Goal: Participate in discussion: Participate in discussion

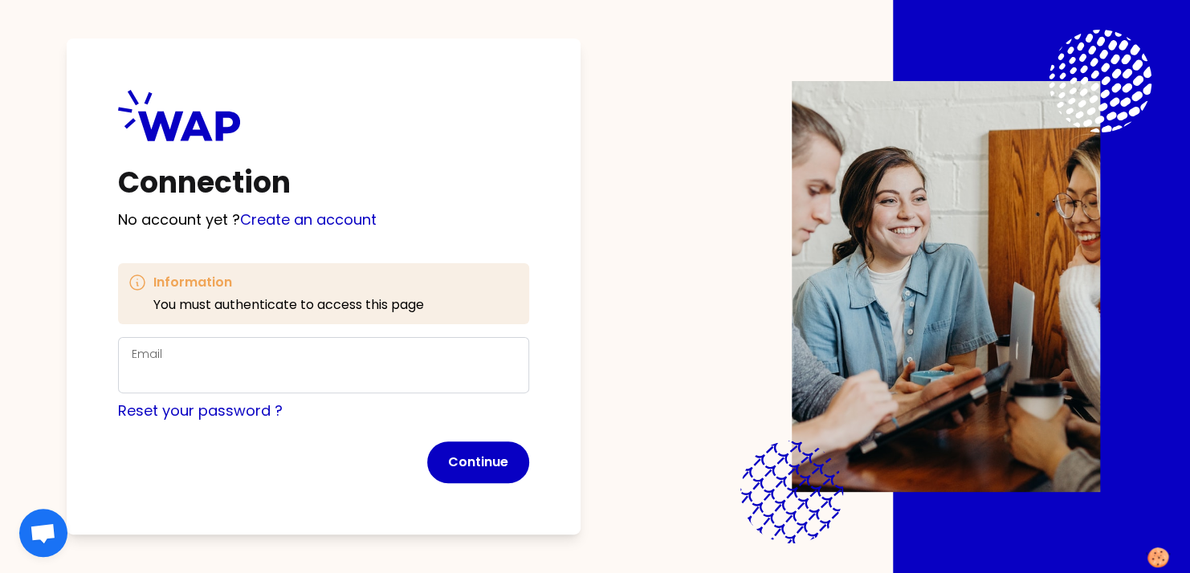
click at [476, 346] on div "Email" at bounding box center [324, 365] width 384 height 42
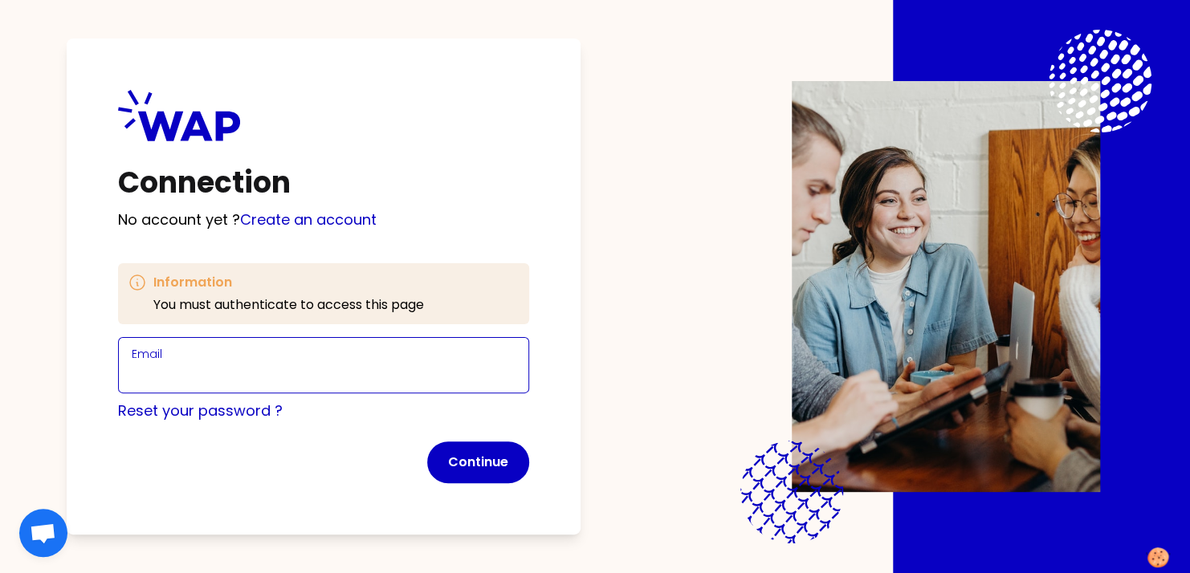
click at [365, 381] on input "Email" at bounding box center [324, 375] width 384 height 22
type input "[PERSON_NAME][EMAIL_ADDRESS][DOMAIN_NAME]"
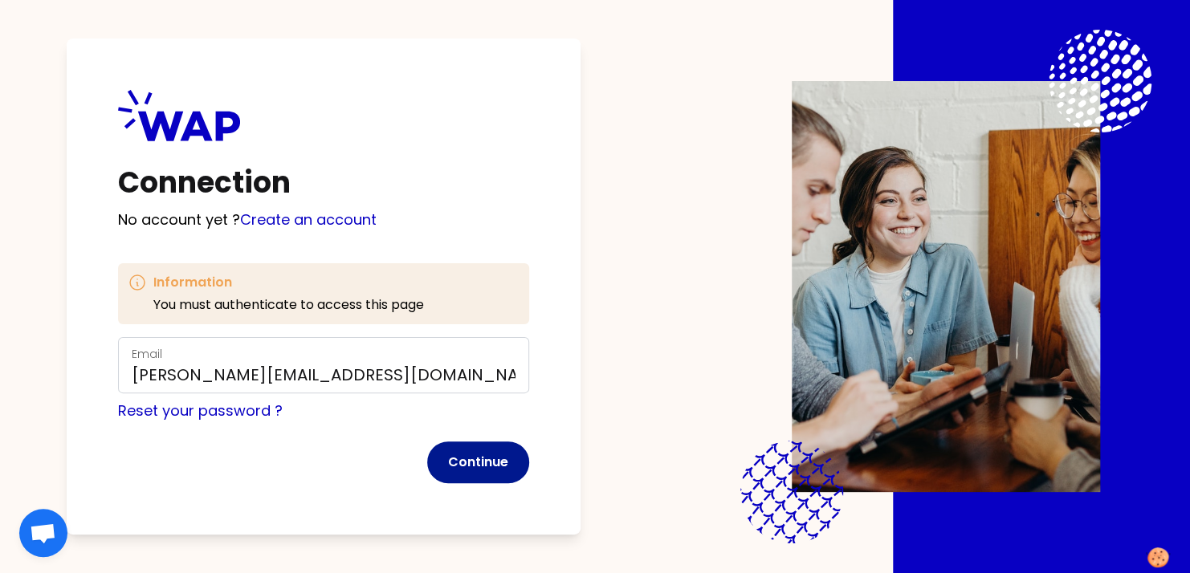
click at [474, 464] on button "Continue" at bounding box center [478, 463] width 102 height 42
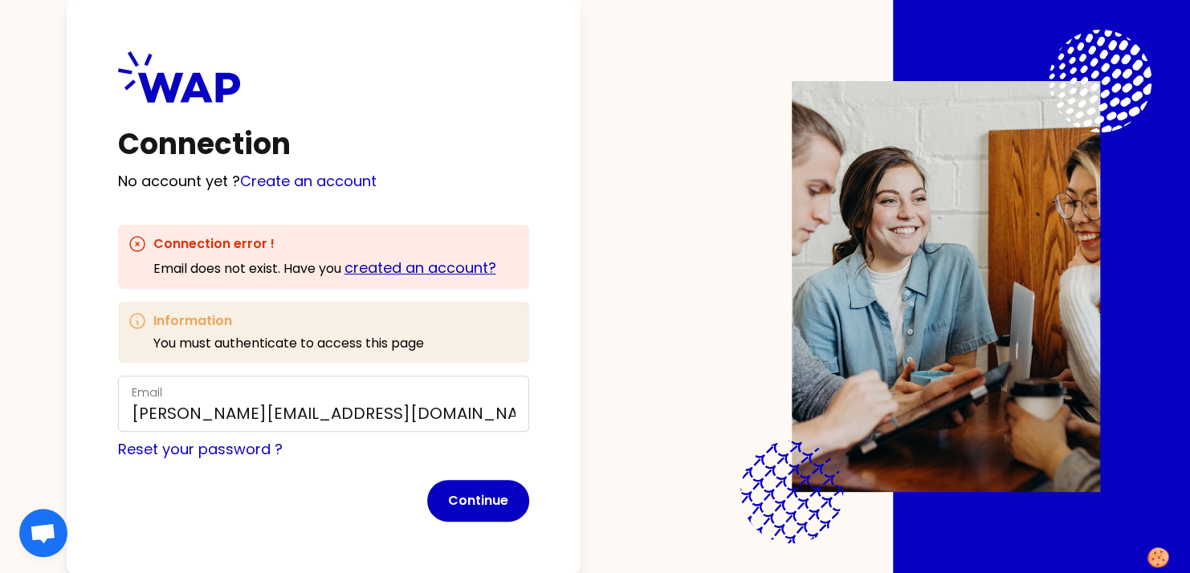
click at [406, 273] on link "created an account?" at bounding box center [420, 268] width 152 height 20
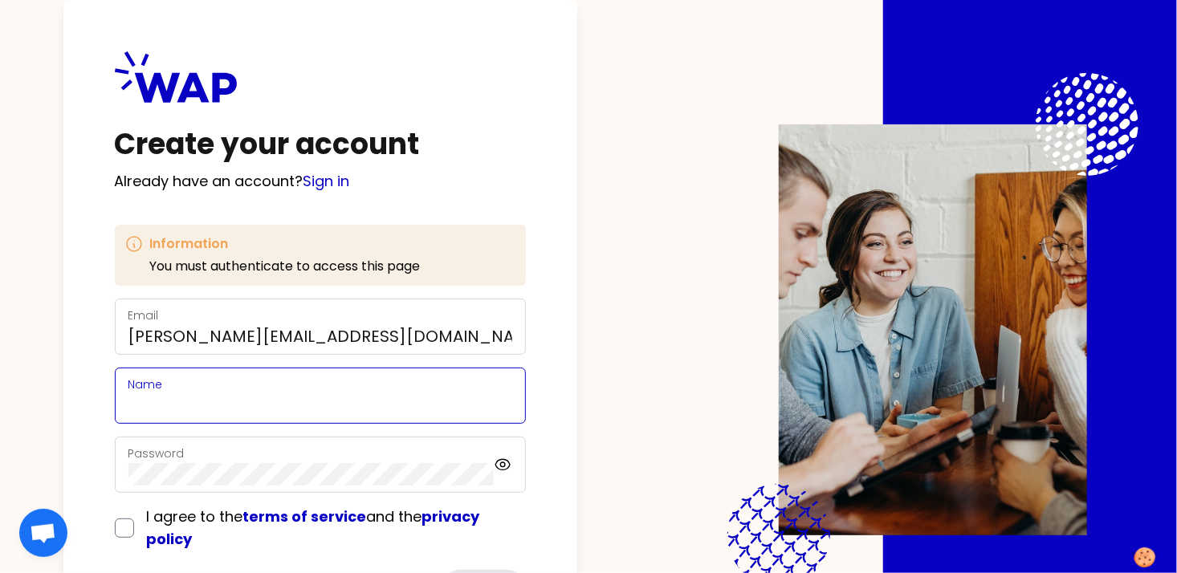
click at [332, 407] on input "Name" at bounding box center [320, 405] width 384 height 22
click at [332, 407] on input "R" at bounding box center [320, 405] width 384 height 22
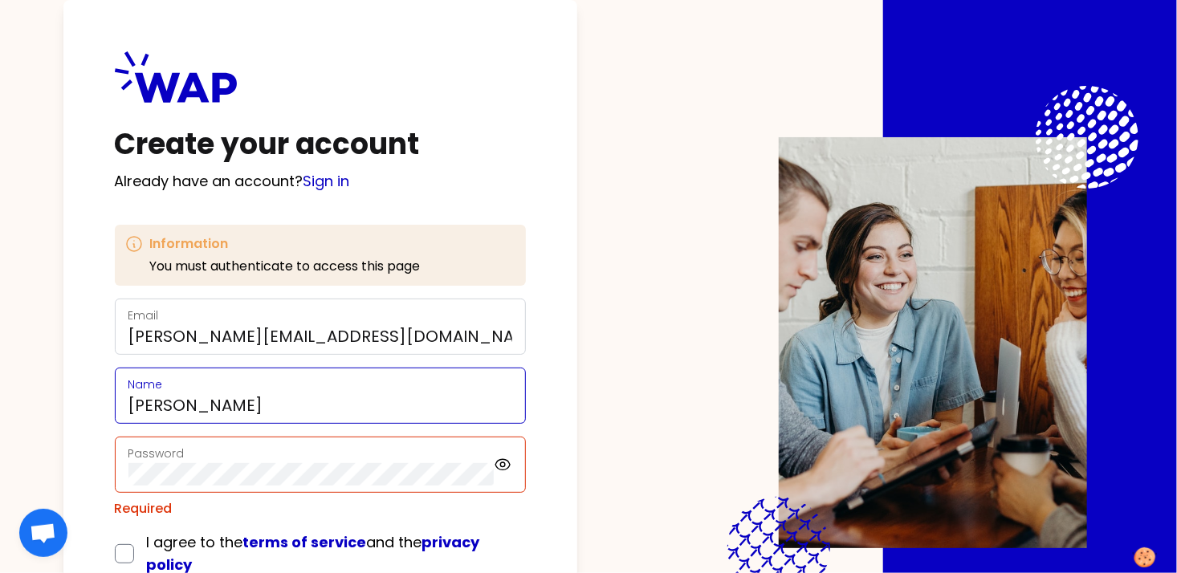
click at [348, 406] on input "[PERSON_NAME]" at bounding box center [320, 405] width 384 height 22
click at [350, 405] on input "[PERSON_NAME]" at bounding box center [320, 405] width 384 height 22
click at [350, 405] on input "RafaelaL" at bounding box center [320, 405] width 384 height 22
type input "[PERSON_NAME]"
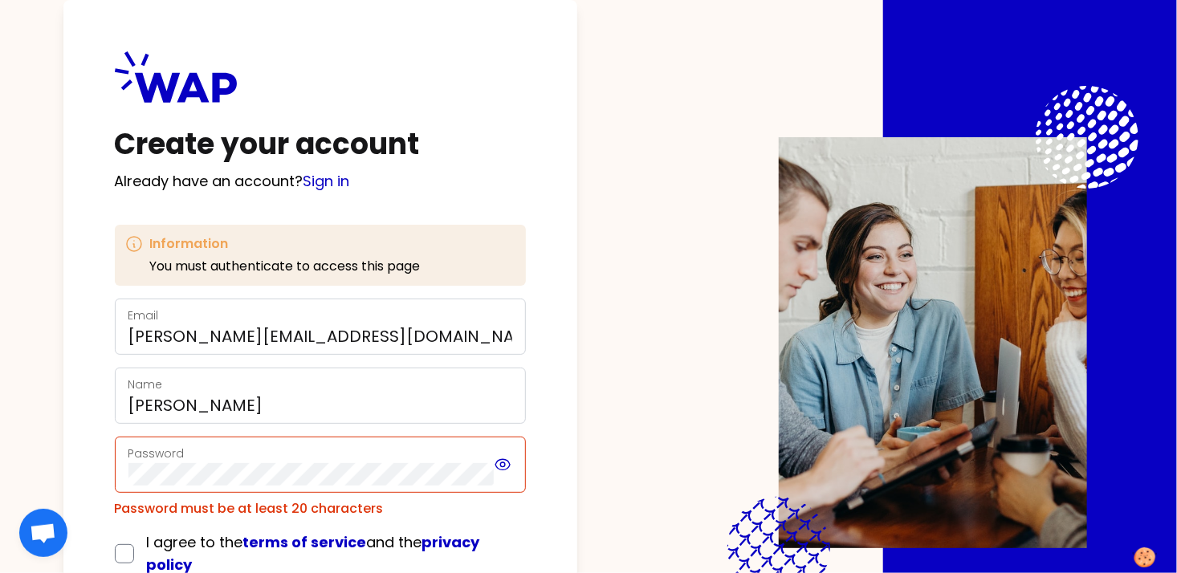
click at [500, 458] on icon at bounding box center [503, 464] width 18 height 19
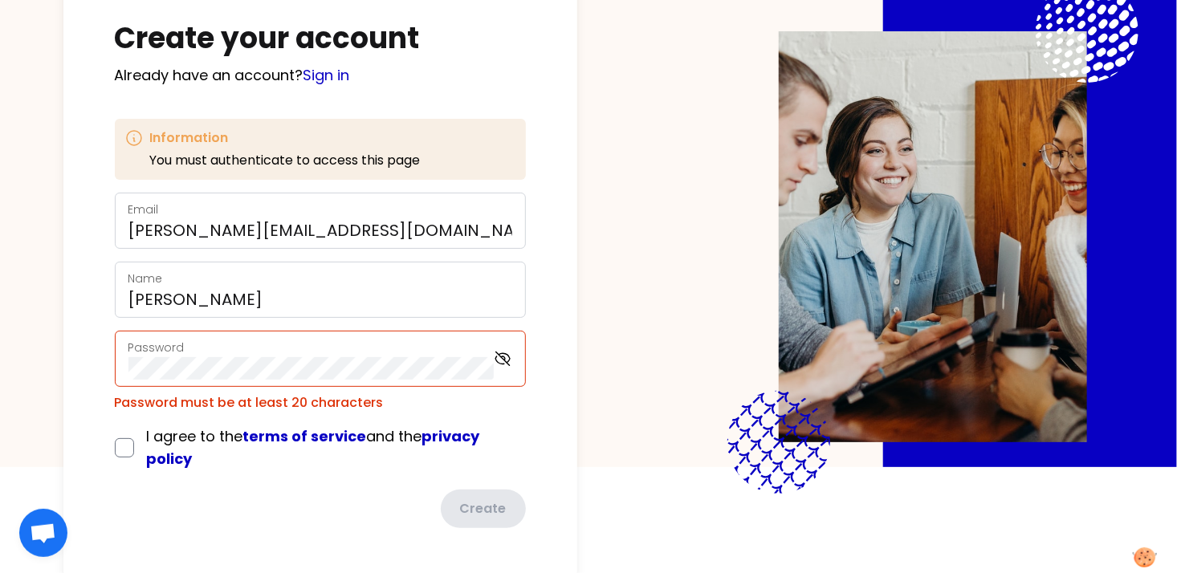
scroll to position [111, 0]
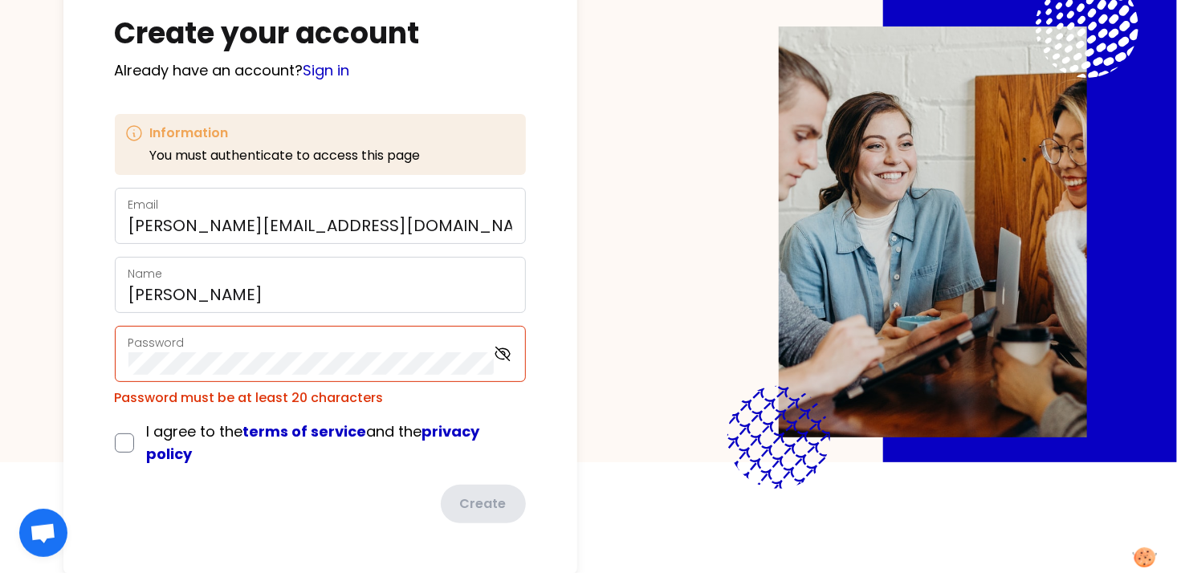
click at [141, 448] on div "I agree to the terms of service and the privacy policy" at bounding box center [320, 443] width 411 height 45
click at [134, 446] on div "I agree to the terms of service and the privacy policy" at bounding box center [320, 443] width 411 height 45
click at [132, 445] on input "checkbox" at bounding box center [124, 443] width 19 height 19
checkbox input "true"
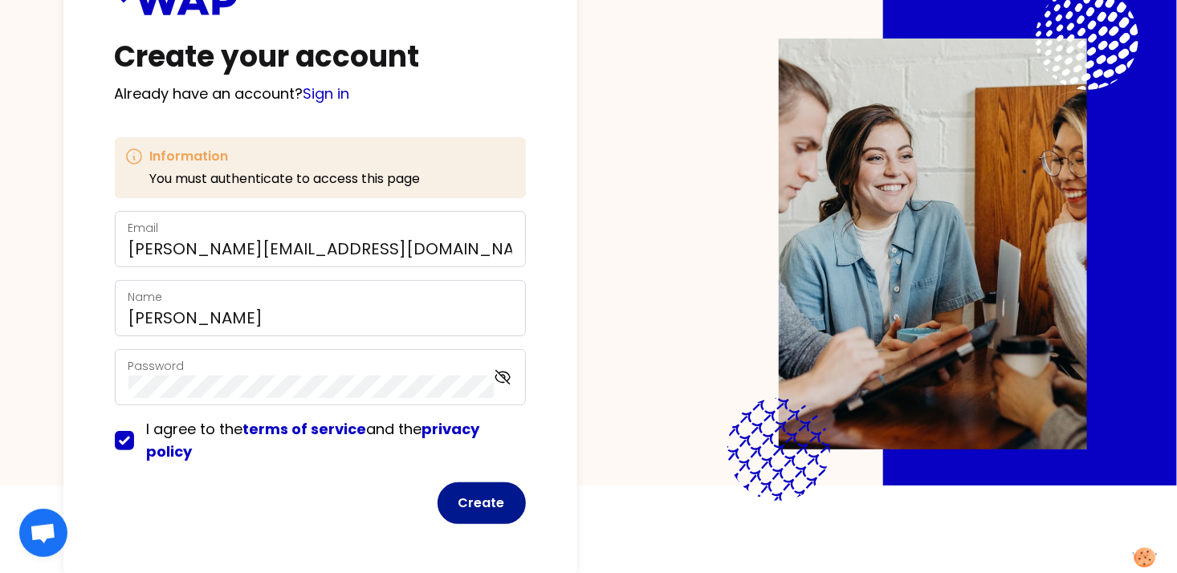
click at [473, 492] on button "Create" at bounding box center [482, 504] width 88 height 42
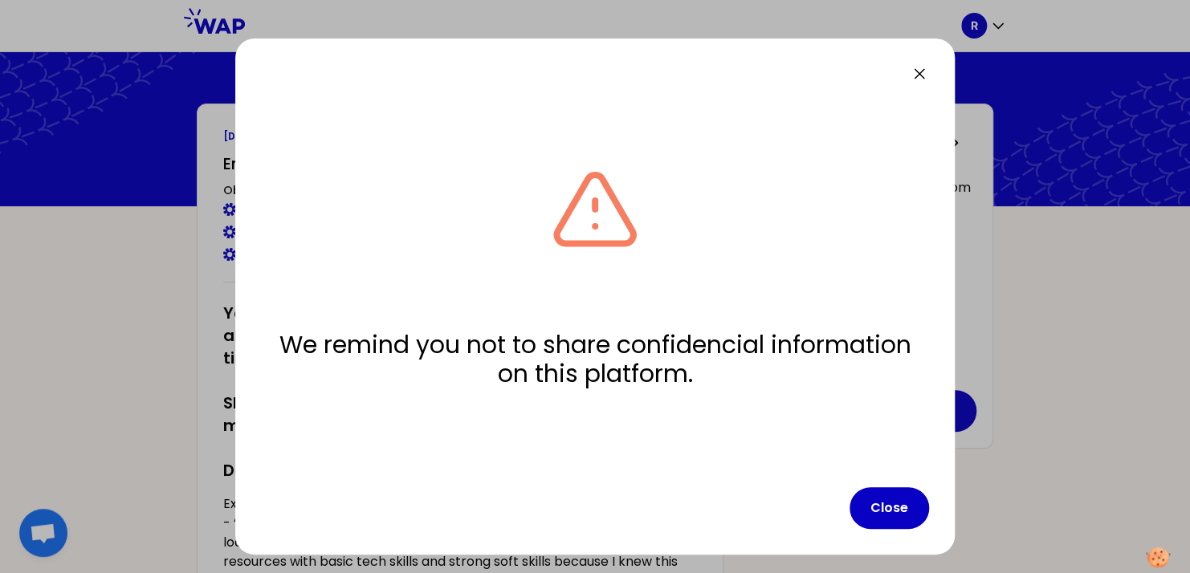
click at [363, 163] on div "We remind you not to share confidencial information on this platform." at bounding box center [595, 275] width 668 height 359
click at [889, 505] on button "Close" at bounding box center [888, 508] width 79 height 42
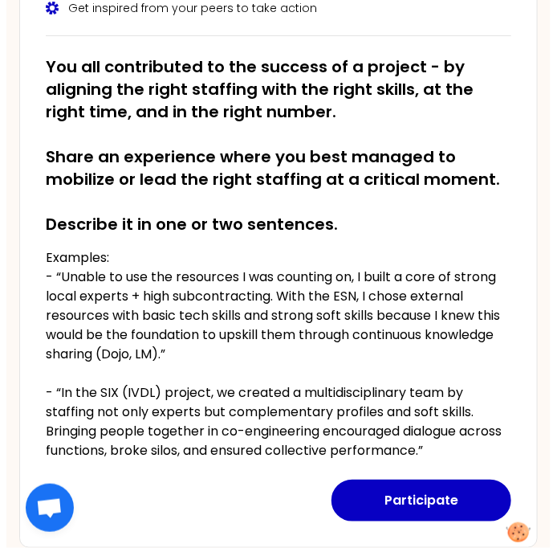
scroll to position [247, 0]
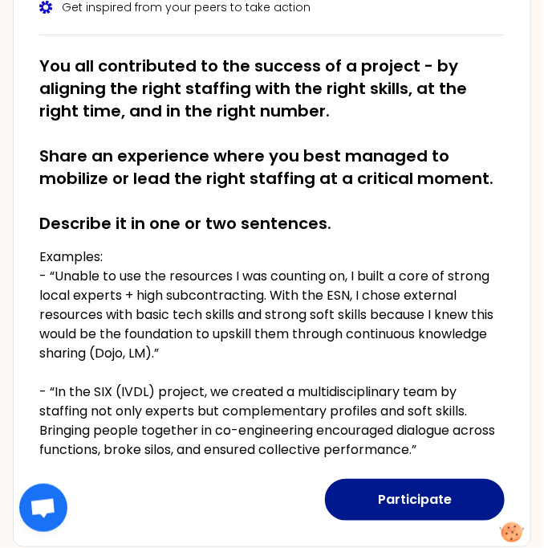
click at [367, 492] on button "Participate" at bounding box center [415, 499] width 180 height 42
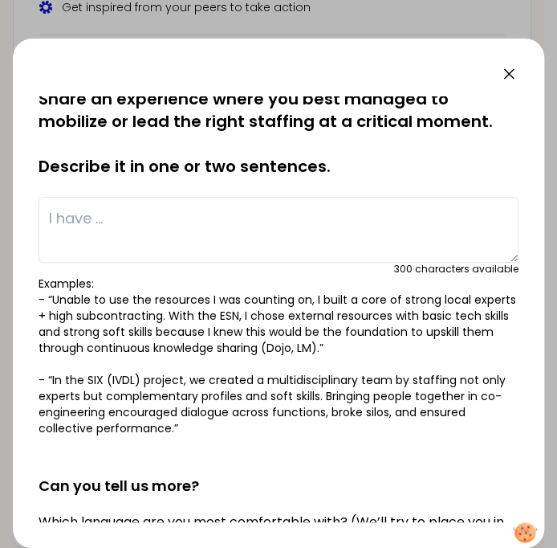
scroll to position [0, 0]
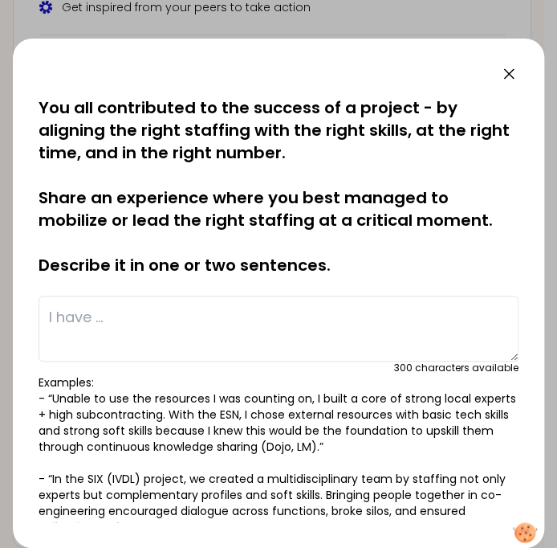
click at [319, 322] on textarea at bounding box center [279, 328] width 480 height 66
type textarea "I"
type textarea "T"
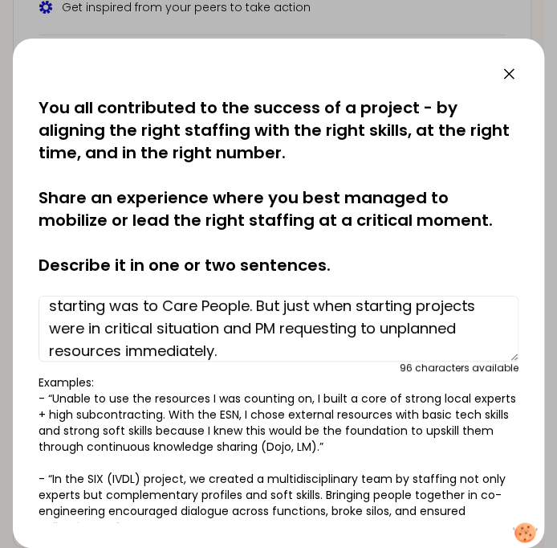
scroll to position [6, 0]
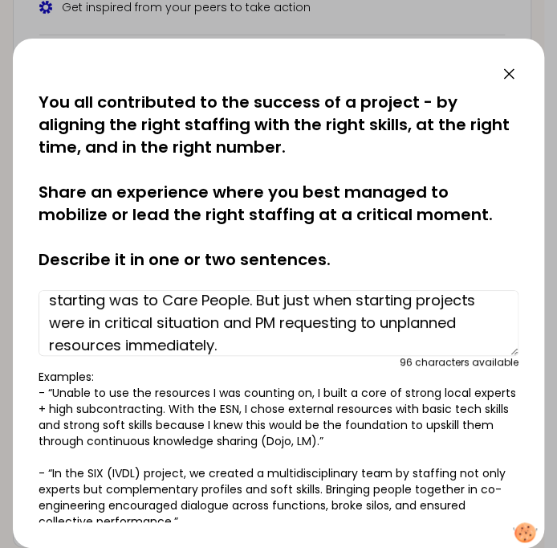
click at [283, 442] on p "Examples: - “Unable to use the resources I was counting on, I built a core of s…" at bounding box center [279, 449] width 480 height 161
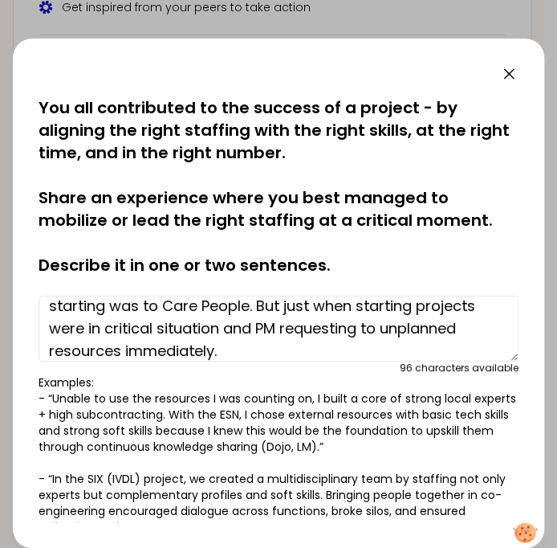
click at [314, 362] on div "96 characters available" at bounding box center [279, 367] width 480 height 13
click at [328, 349] on textarea "I started in this position last April, the main priority when starting was to C…" at bounding box center [279, 328] width 480 height 66
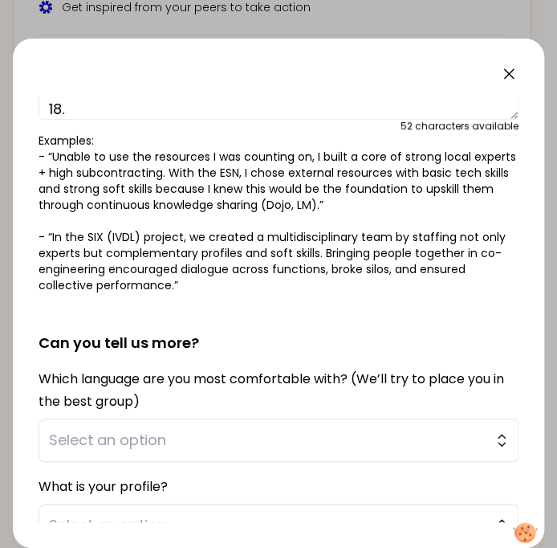
scroll to position [243, 0]
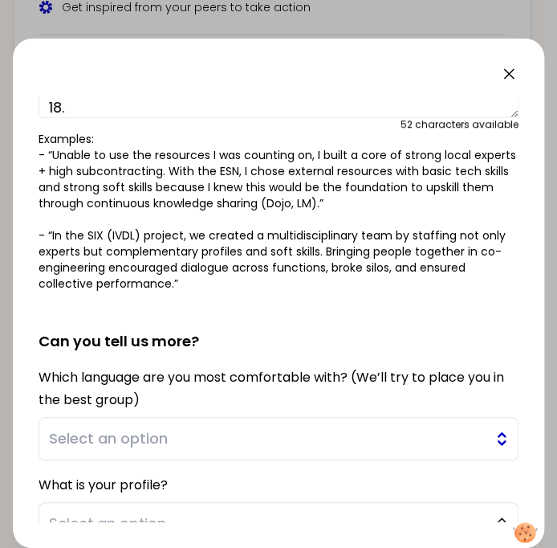
type textarea "I started in this position last April, the main priority when starting was to C…"
click at [307, 430] on span "Select an option" at bounding box center [267, 438] width 437 height 22
click at [282, 438] on span "Select an option" at bounding box center [267, 438] width 437 height 22
click at [281, 438] on span "Select an option" at bounding box center [267, 438] width 437 height 22
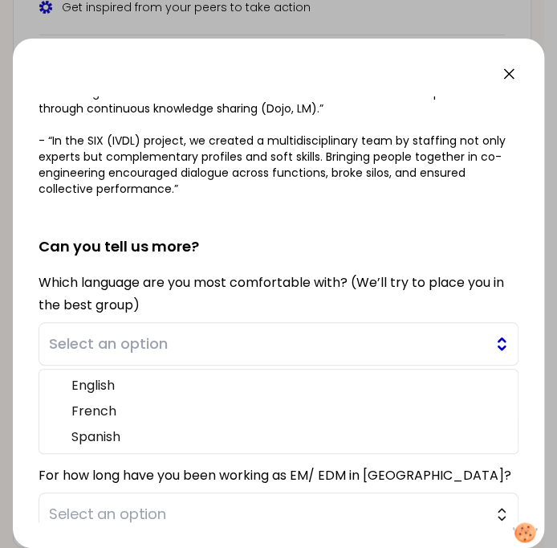
scroll to position [337, 0]
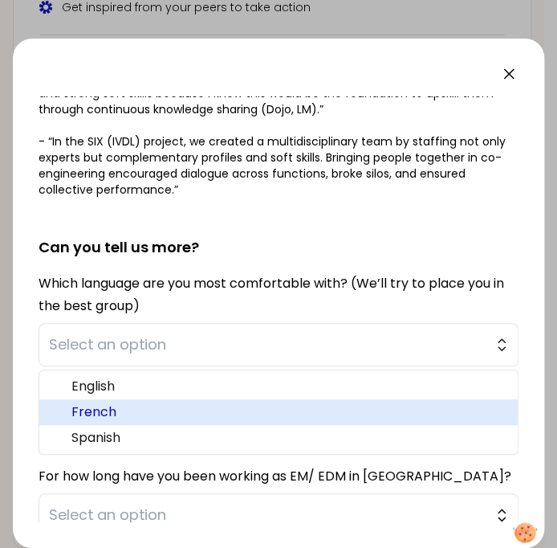
click at [287, 404] on span "French" at bounding box center [288, 411] width 434 height 19
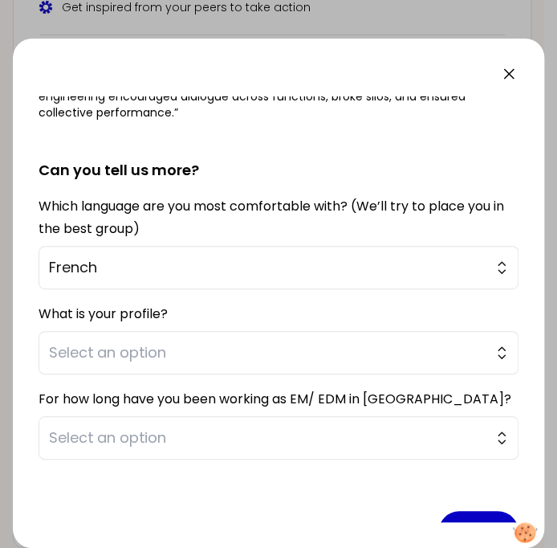
scroll to position [414, 0]
click at [277, 352] on span "Select an option" at bounding box center [267, 352] width 437 height 22
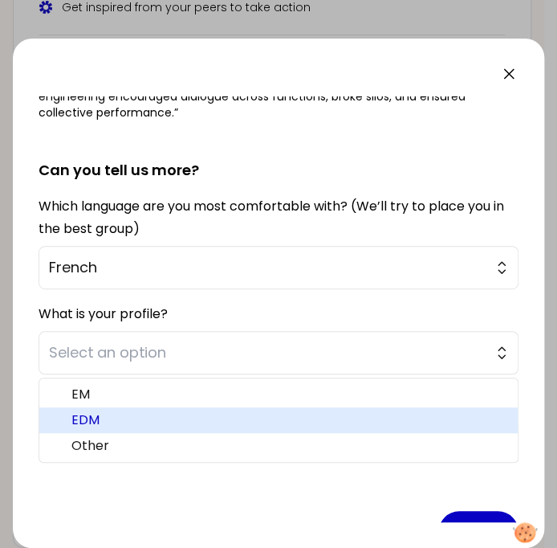
click at [238, 410] on span "EDM" at bounding box center [288, 419] width 434 height 19
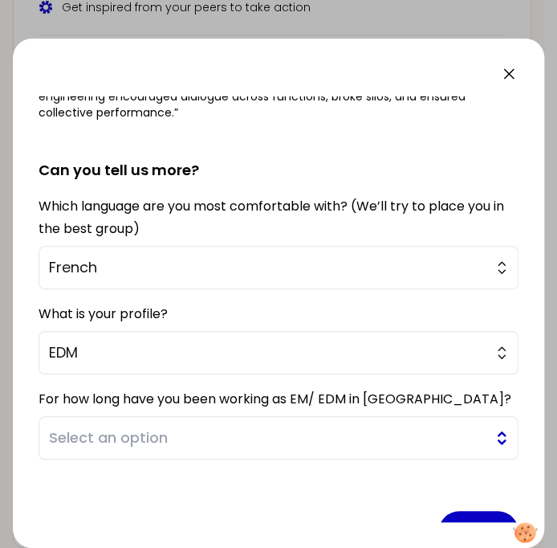
click at [228, 432] on span "Select an option" at bounding box center [267, 437] width 437 height 22
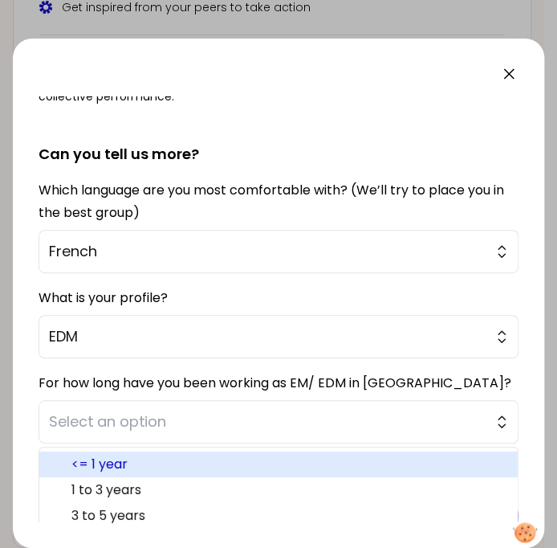
click at [217, 454] on span "<= 1 year" at bounding box center [288, 463] width 434 height 19
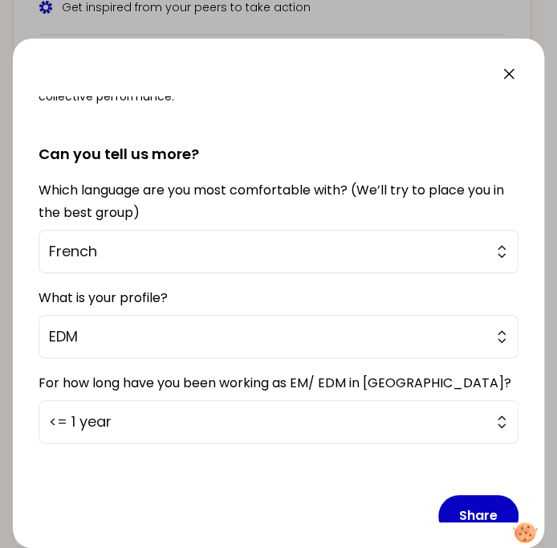
scroll to position [456, 0]
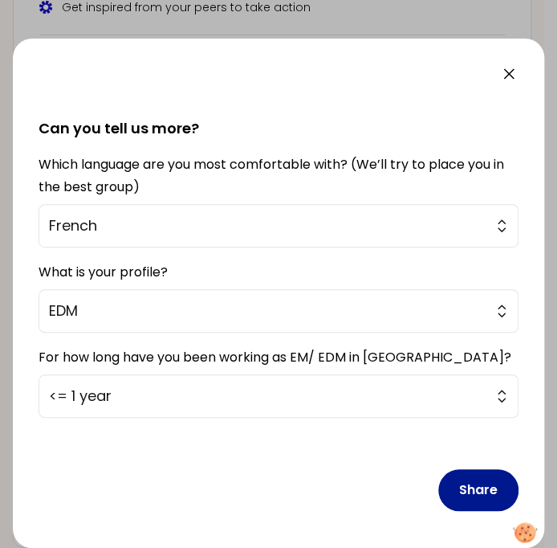
click at [473, 492] on button "Share" at bounding box center [478, 490] width 80 height 42
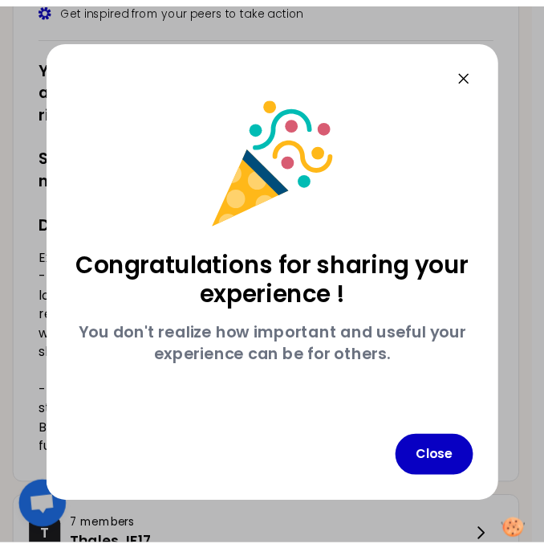
scroll to position [0, 0]
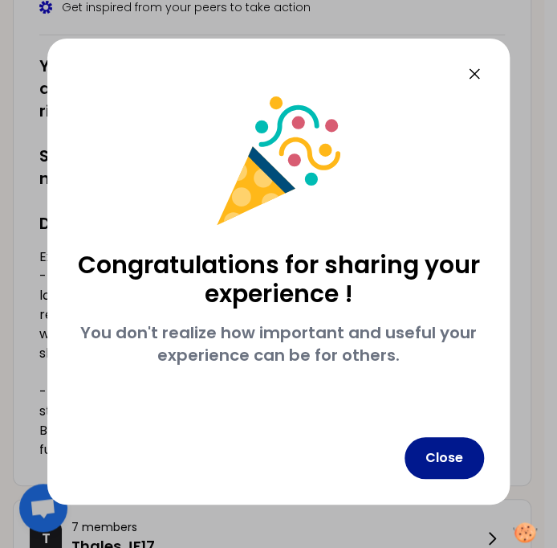
click at [453, 466] on button "Close" at bounding box center [444, 458] width 79 height 42
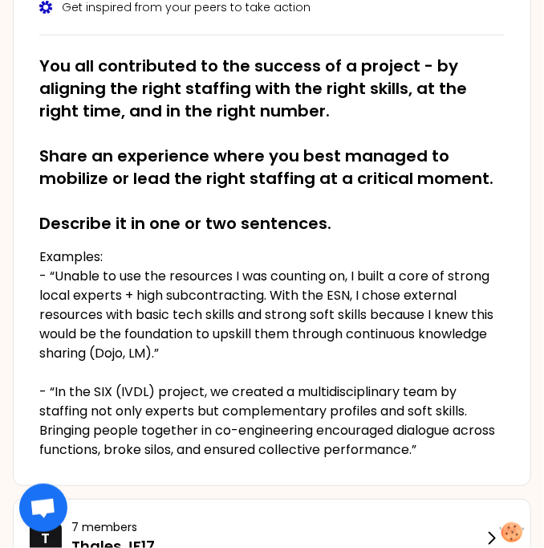
click at [453, 466] on div "[DATE], [DATE] 18th to 02h30 pm Ensure the right skills at the right time (PM) …" at bounding box center [272, 170] width 519 height 629
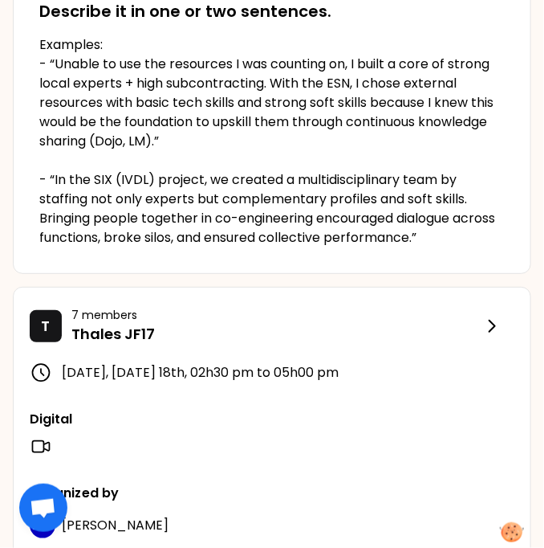
scroll to position [478, 0]
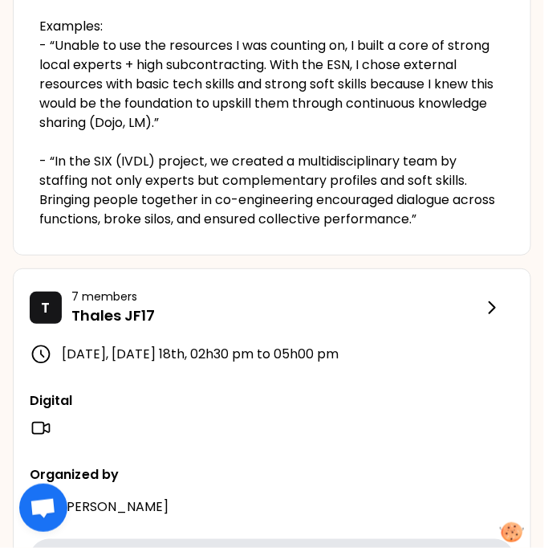
click at [398, 320] on p "Thales JF17" at bounding box center [276, 315] width 411 height 22
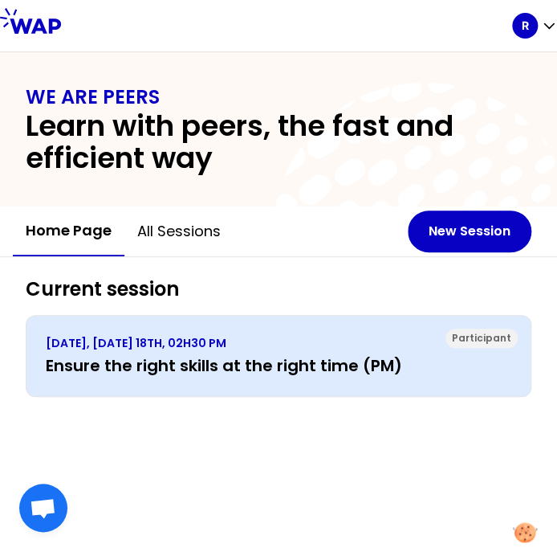
click at [109, 363] on h3 "Ensure the right skills at the right time (PM)" at bounding box center [279, 365] width 466 height 22
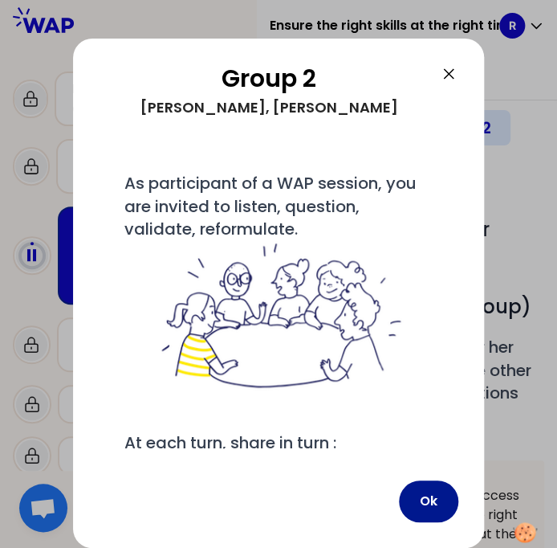
click at [440, 494] on button "Ok" at bounding box center [428, 501] width 59 height 42
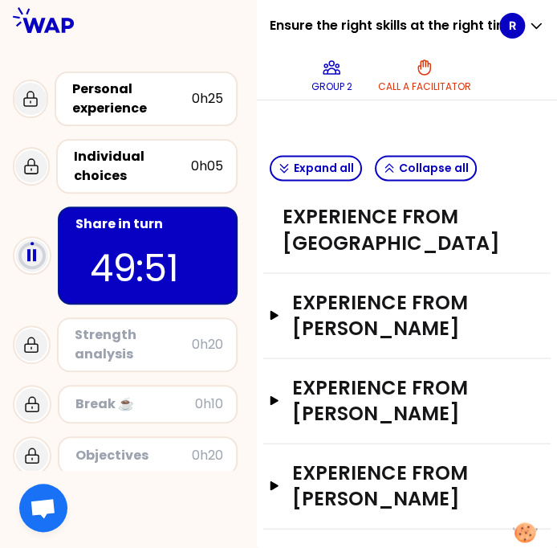
scroll to position [599, 0]
click at [276, 230] on icon "button" at bounding box center [269, 230] width 13 height 0
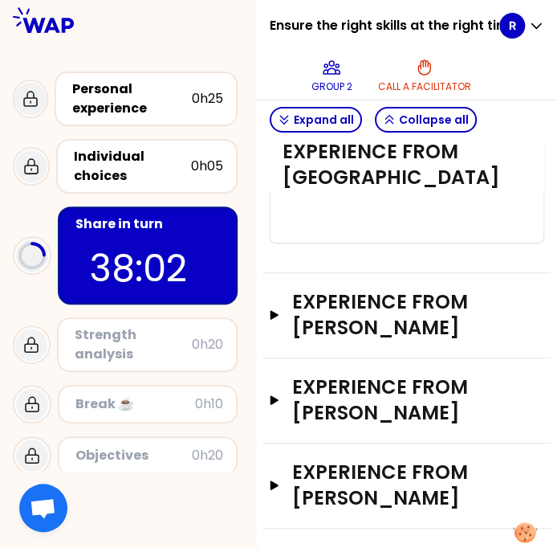
scroll to position [3140, 0]
click at [279, 319] on icon "button" at bounding box center [275, 314] width 8 height 9
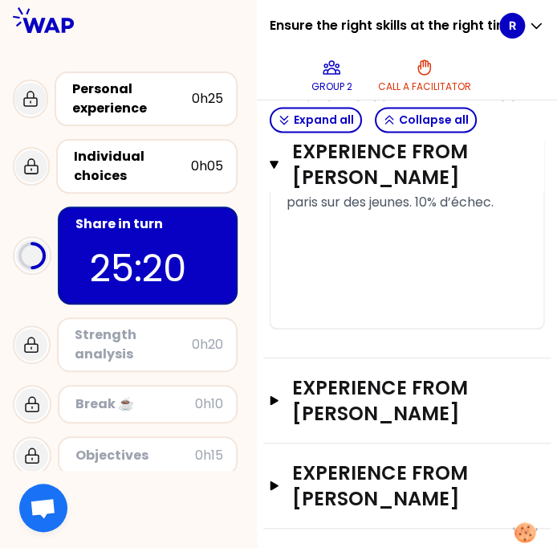
scroll to position [5532, 0]
click at [431, 405] on h3 "Experience from [PERSON_NAME]" at bounding box center [391, 399] width 198 height 51
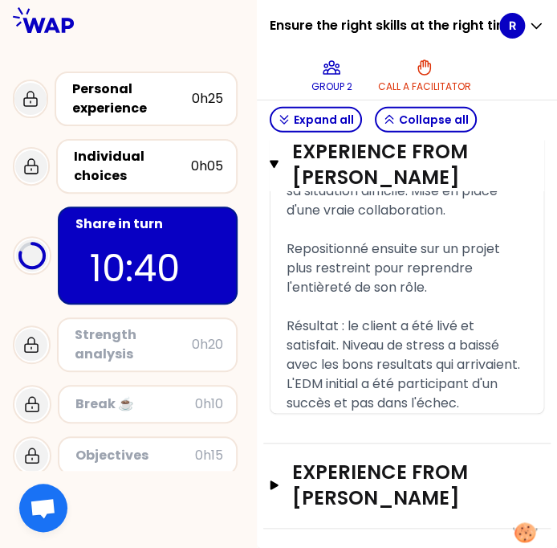
scroll to position [7585, 0]
click at [281, 482] on icon "button" at bounding box center [274, 485] width 13 height 10
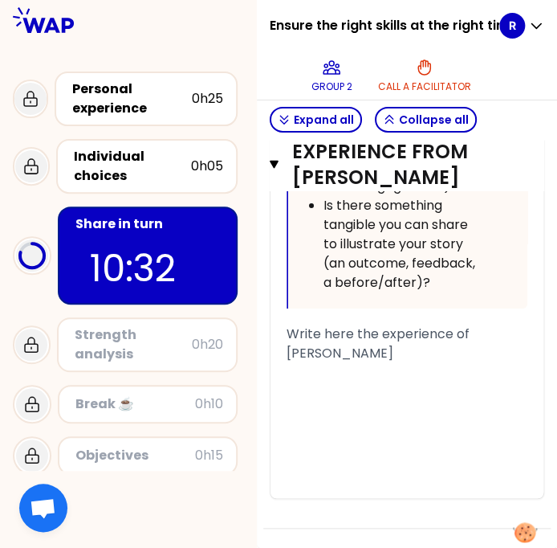
scroll to position [9453, 0]
click at [381, 349] on div "Write here the experience of [PERSON_NAME]" at bounding box center [407, 343] width 241 height 39
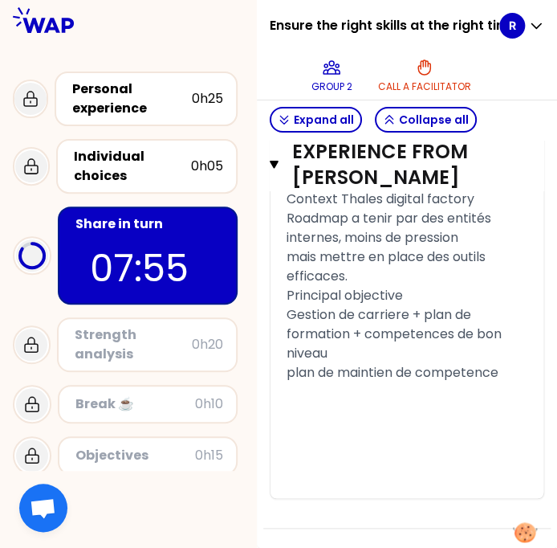
click at [303, 304] on span "Principal objective" at bounding box center [345, 295] width 116 height 18
click at [308, 304] on span "Principal objective" at bounding box center [345, 295] width 116 height 18
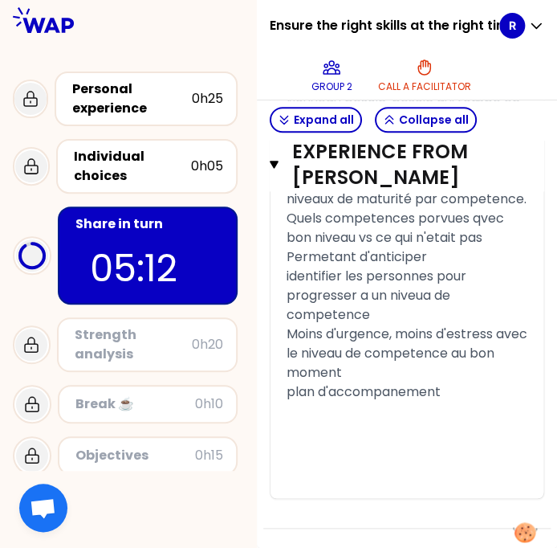
scroll to position [9993, 0]
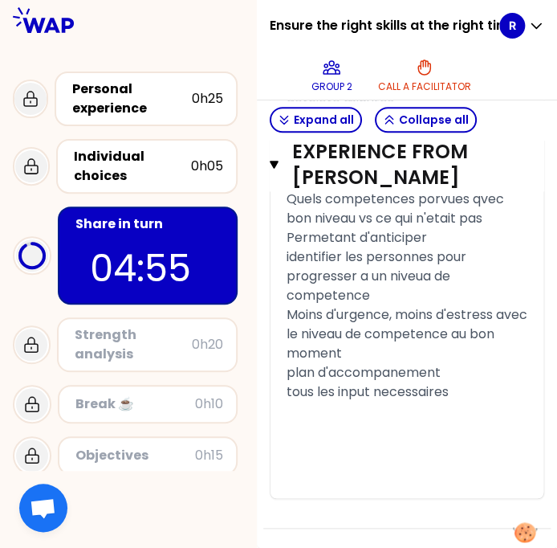
click at [356, 247] on div "identifier les personnes pour progresser a un niveua de competence" at bounding box center [407, 276] width 241 height 58
click at [492, 401] on div "tous les input necessaires" at bounding box center [407, 391] width 241 height 19
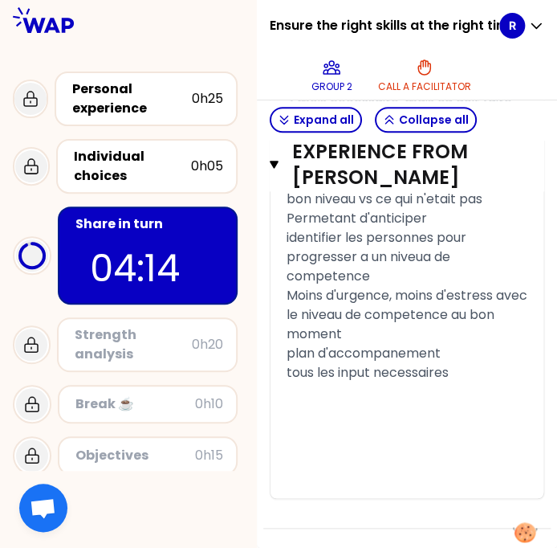
scroll to position [9735, 0]
click at [373, 35] on span "plan de maintien de competence" at bounding box center [393, 25] width 212 height 18
click at [360, 55] on div "﻿" at bounding box center [407, 44] width 241 height 19
click at [395, 93] on div "Nouveau besoin, besoin qui tombe en derniere minutes" at bounding box center [407, 74] width 241 height 39
click at [415, 92] on span "Nouveau besoin, besoin qui tombe en derniere minutes" at bounding box center [405, 74] width 237 height 38
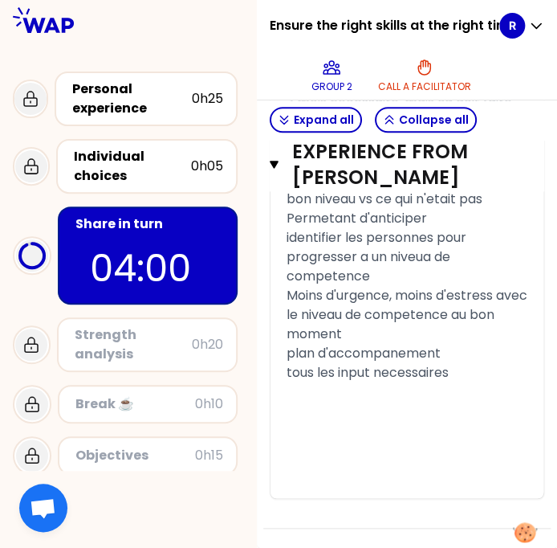
click at [415, 92] on span "Nouveau besoin, besoin qui tombe en derniere minutes" at bounding box center [405, 74] width 237 height 38
click at [431, 92] on span "Nouveau besoin, besoin qui tombe en derniere minutes" at bounding box center [405, 74] width 237 height 38
drag, startPoint x: 409, startPoint y: 267, endPoint x: 329, endPoint y: 276, distance: 80.9
click at [329, 92] on span "Nouveau besoin, besoin qui tombe en derniere minutes" at bounding box center [405, 74] width 237 height 38
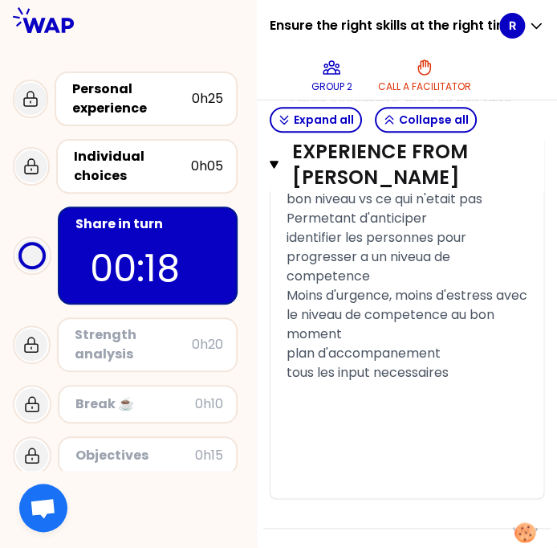
scroll to position [9974, 0]
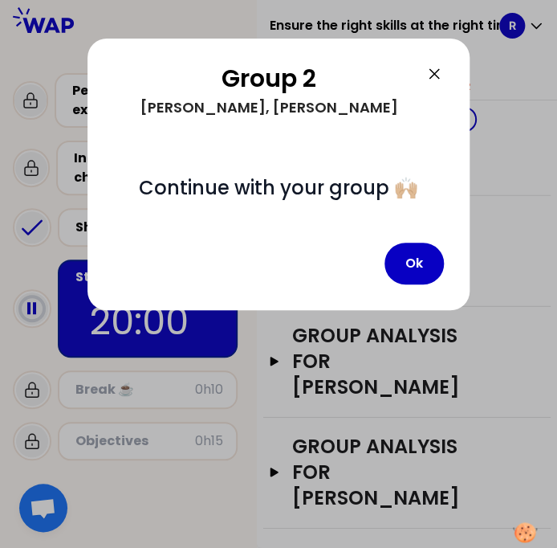
scroll to position [931, 0]
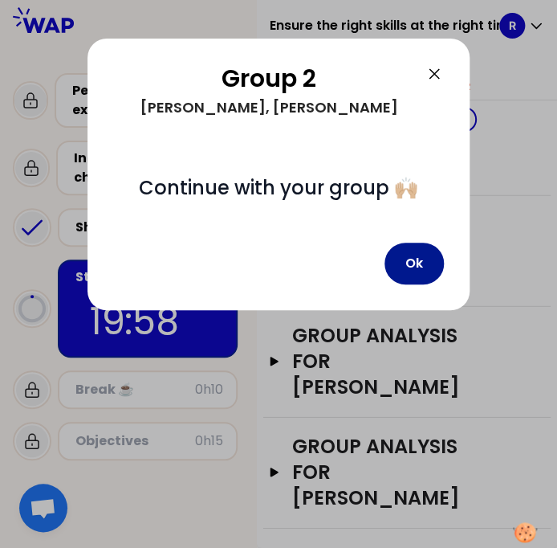
click at [409, 265] on button "Ok" at bounding box center [414, 263] width 59 height 42
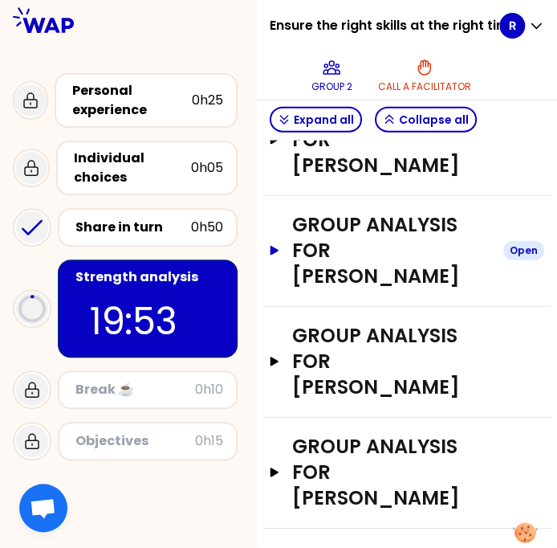
click at [281, 255] on icon "button" at bounding box center [274, 251] width 13 height 10
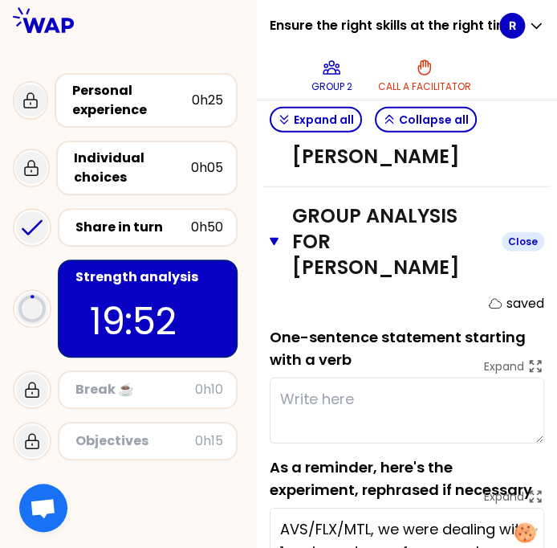
click at [279, 248] on icon "button" at bounding box center [274, 241] width 9 height 13
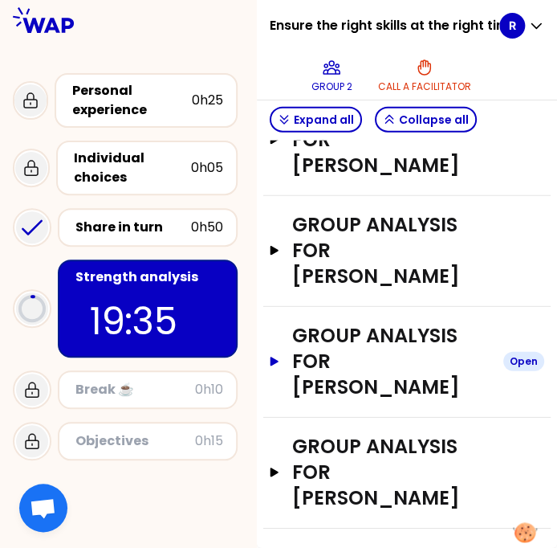
click at [292, 400] on button "Group analysis for [PERSON_NAME] Open" at bounding box center [407, 361] width 275 height 77
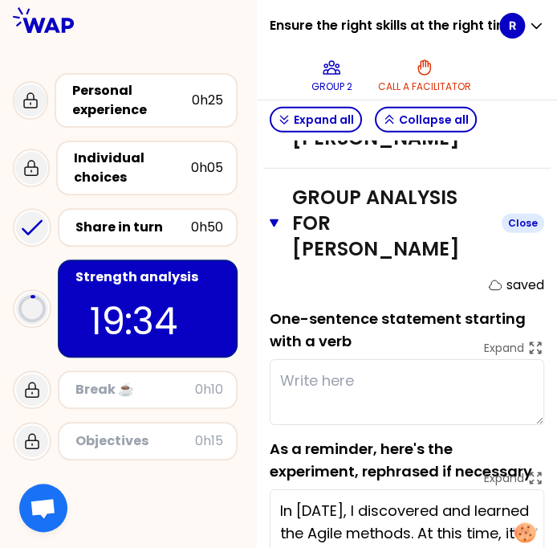
scroll to position [1072, 0]
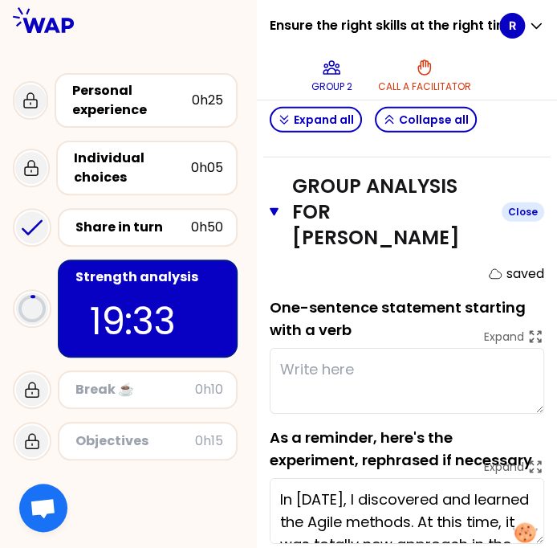
click at [292, 400] on textarea at bounding box center [407, 381] width 275 height 66
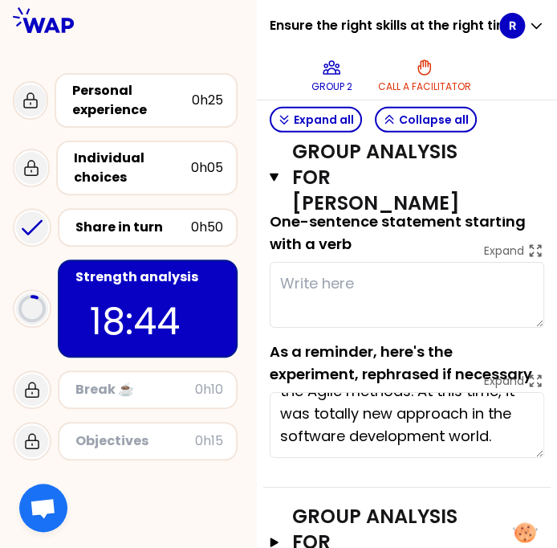
scroll to position [1158, 0]
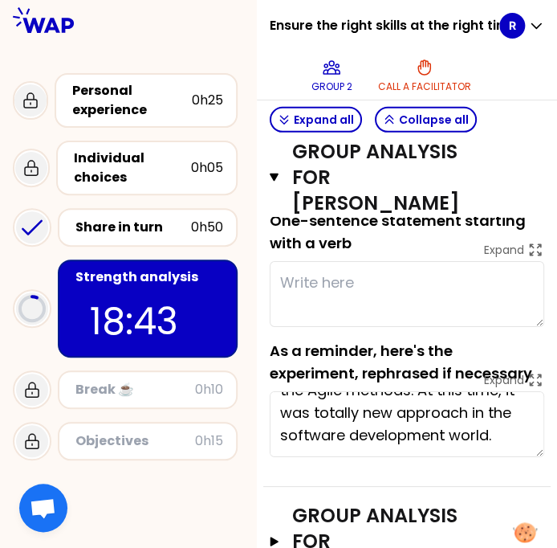
click at [425, 327] on textarea at bounding box center [407, 294] width 275 height 66
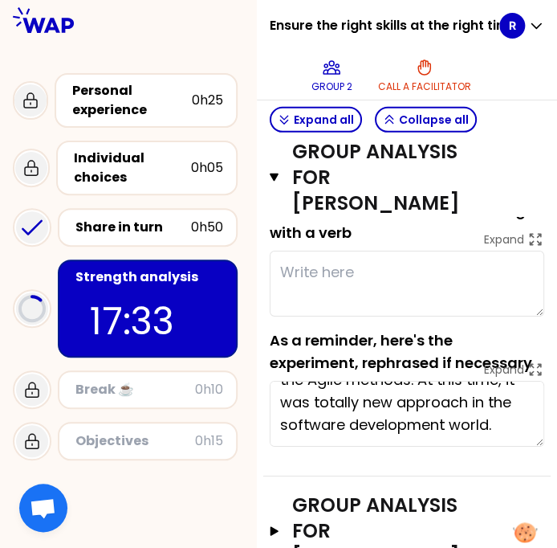
scroll to position [1167, 0]
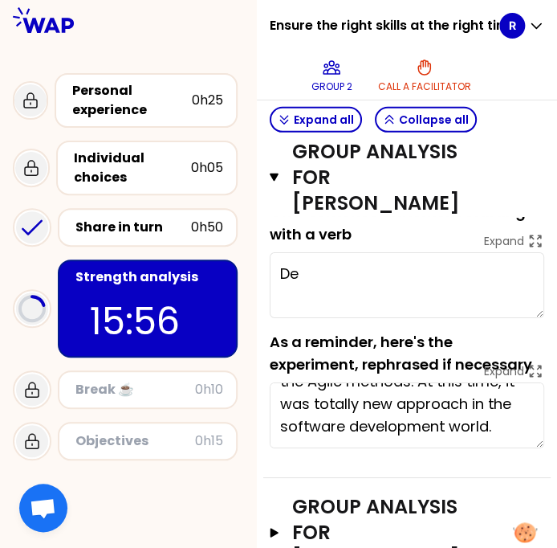
type textarea "D"
click at [403, 316] on textarea at bounding box center [407, 285] width 275 height 66
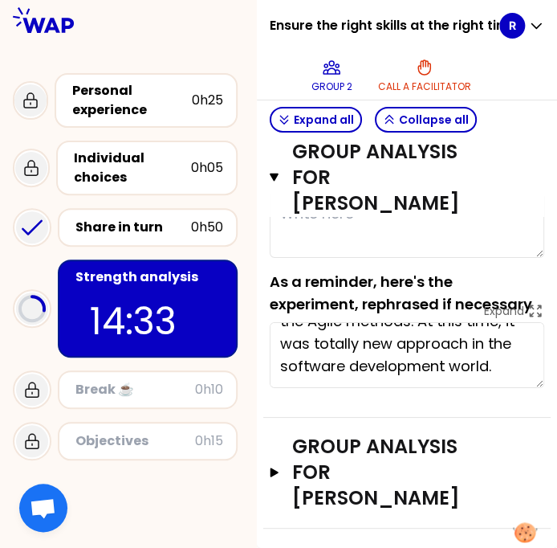
scroll to position [1248, 0]
click at [428, 385] on textarea "In [DATE], I discovered and learned the Agile methods. At this time, it was tot…" at bounding box center [407, 355] width 275 height 66
click at [530, 317] on icon at bounding box center [536, 311] width 12 height 12
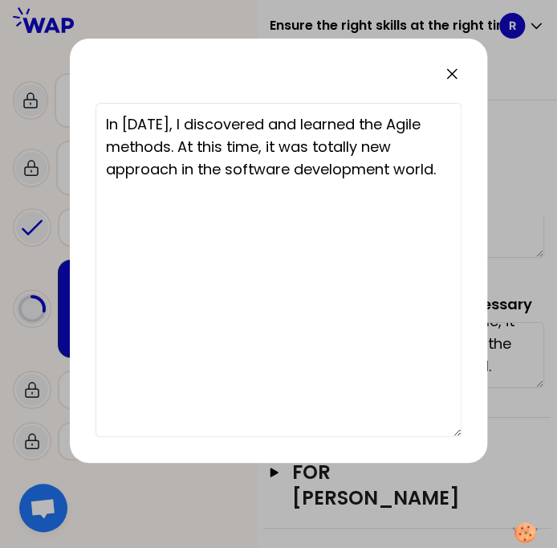
click at [453, 75] on icon at bounding box center [452, 74] width 10 height 10
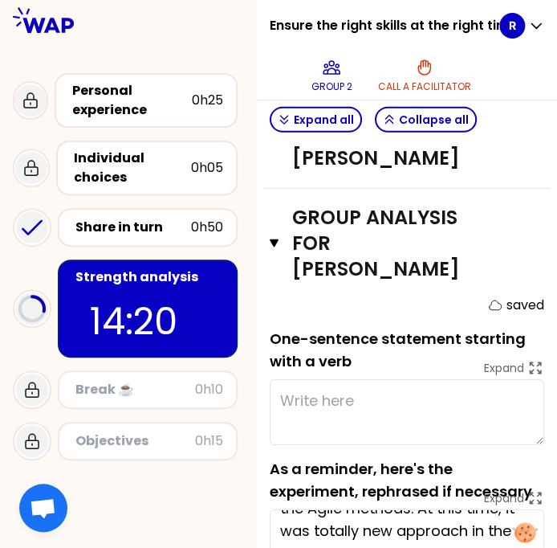
scroll to position [1031, 0]
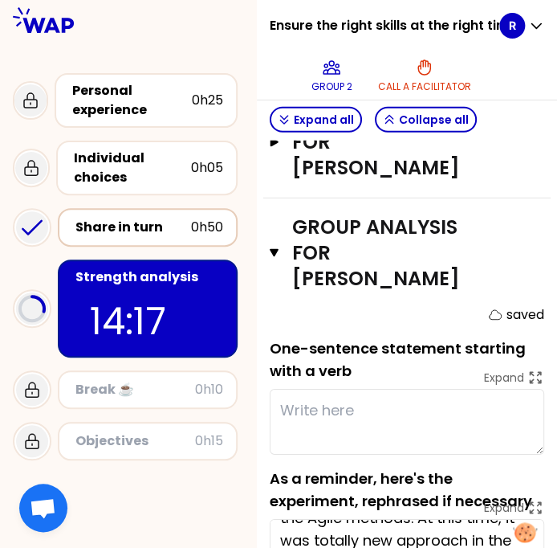
click at [145, 226] on div "Share in turn" at bounding box center [133, 227] width 116 height 19
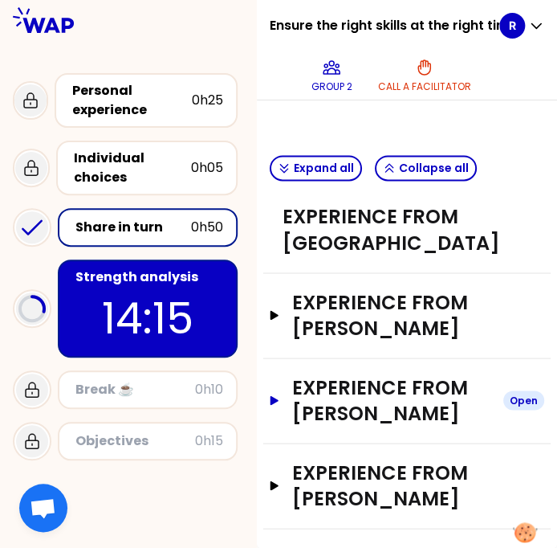
click at [281, 399] on icon "button" at bounding box center [274, 400] width 13 height 10
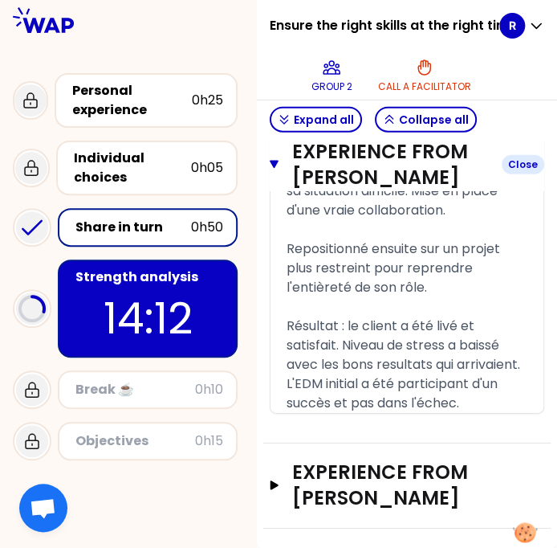
scroll to position [2669, 0]
click at [326, 354] on span "Résultat : le client a été livé et satisfait. Niveau de stress a baissé avec le…" at bounding box center [405, 364] width 237 height 96
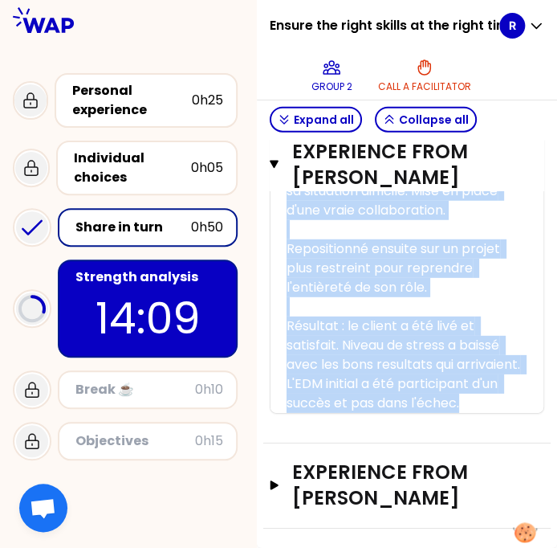
copy div "« Lo 5453, I dolorsitam con adipisc eli Seddo eiusmod. Te inci utla, et dol mag…"
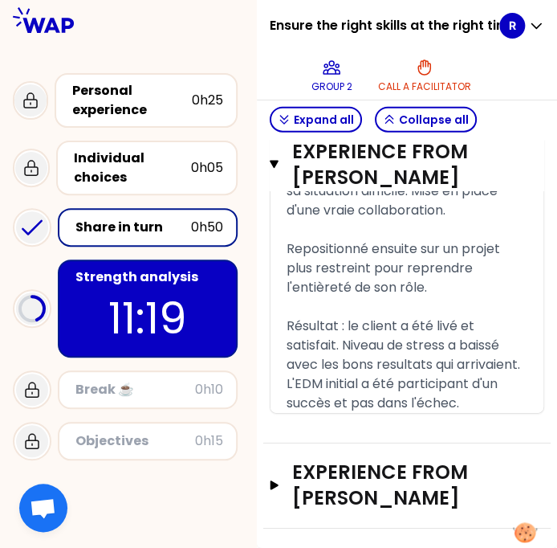
click at [191, 310] on p "11:19" at bounding box center [147, 318] width 151 height 63
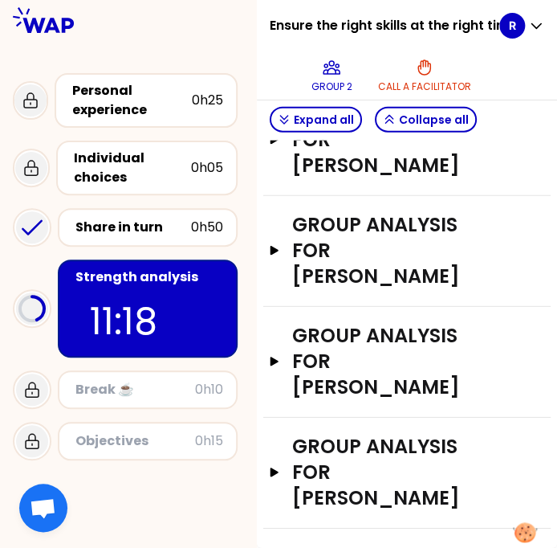
scroll to position [931, 0]
click at [281, 145] on icon "button" at bounding box center [274, 140] width 13 height 10
click at [417, 400] on h3 "Group analysis for [PERSON_NAME]" at bounding box center [391, 361] width 198 height 77
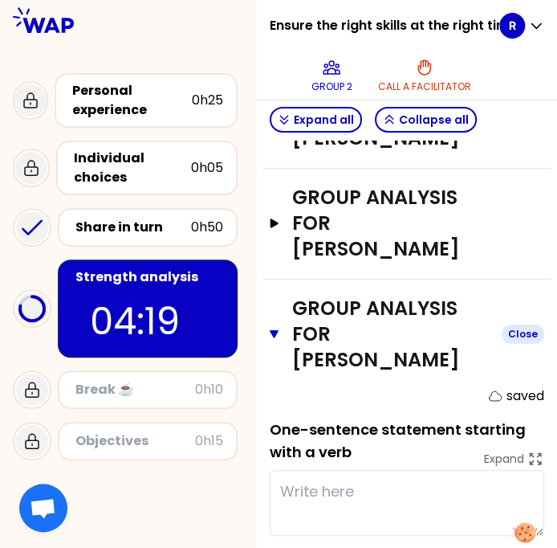
click at [417, 373] on h3 "Group analysis for [PERSON_NAME]" at bounding box center [389, 333] width 197 height 77
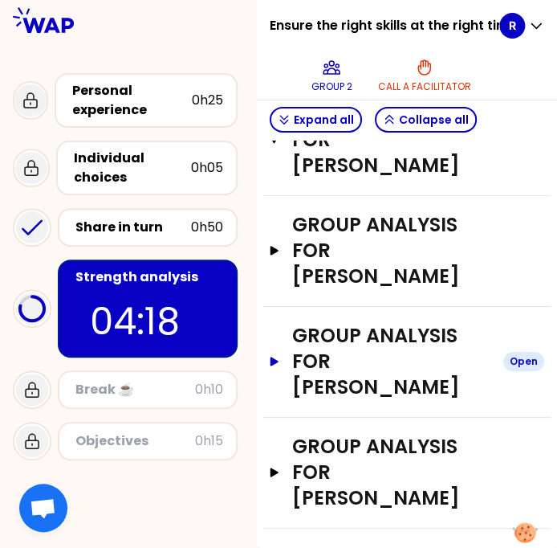
click at [294, 387] on button "Group analysis for [PERSON_NAME] Open" at bounding box center [407, 361] width 275 height 77
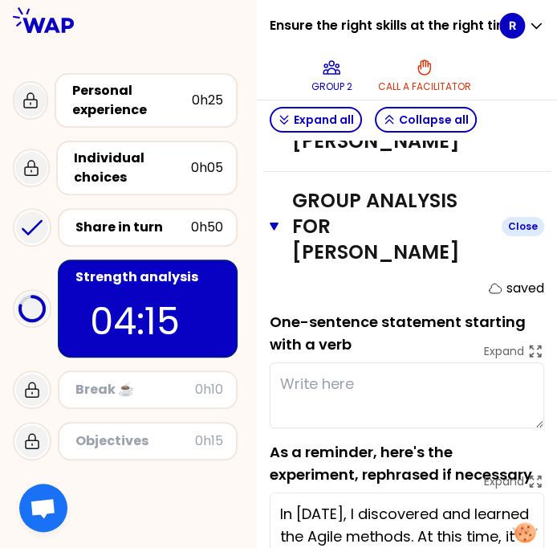
scroll to position [1368, 0]
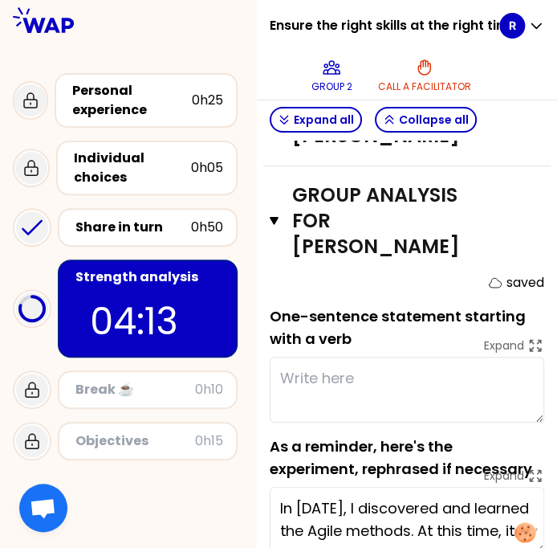
click at [384, 422] on textarea at bounding box center [407, 389] width 275 height 66
type textarea "Capacité à identifier des nouv"
type textarea "Ca"
type textarea "Capacité à identifier des nou"
type textarea "Cap"
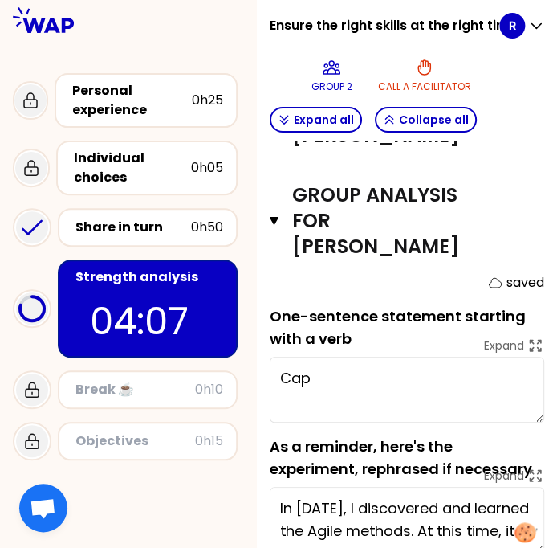
type textarea "Capacité à"
type textarea "Cap"
click at [105, 449] on div "Objectives 0h15" at bounding box center [147, 441] width 151 height 22
click at [345, 409] on div "Expand Cap" at bounding box center [407, 386] width 275 height 72
type textarea "Capacité à recruter des"
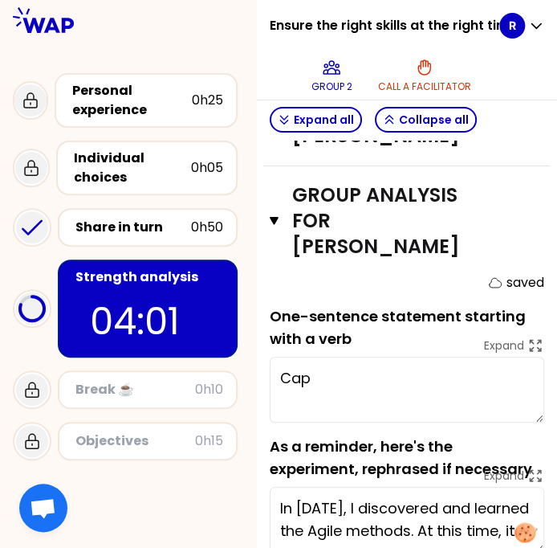
click at [338, 422] on textarea "Cap" at bounding box center [407, 389] width 275 height 66
type textarea "Capacité de re"
type textarea "Capacité à recruter des pe"
type textarea "Capacité de reco"
type textarea "Capacité à recruter des pers"
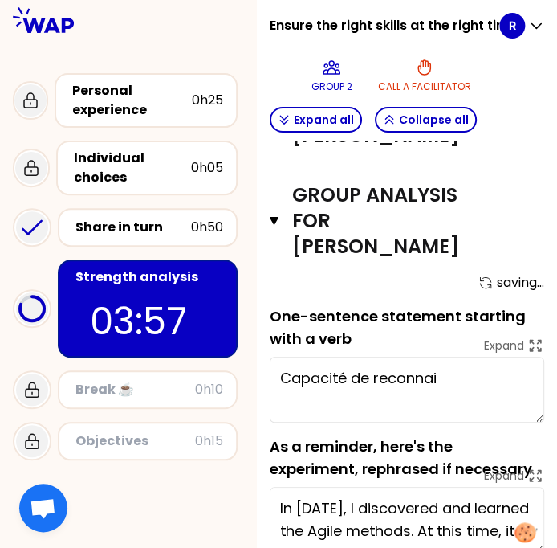
type textarea "Capacité de reconnait"
type textarea "Capacité à recruter des personn"
type textarea "Capacité de reconnaitre"
type textarea "Capacité à recruter des personnes av"
type textarea "Capacité de reconnaitre"
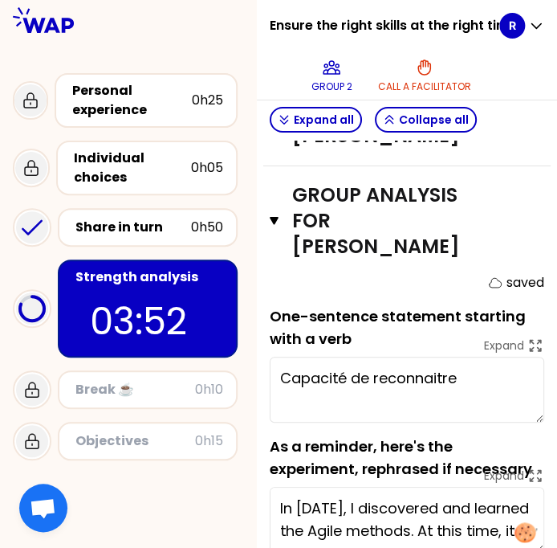
type textarea "Capacité à recruter des personnes avec les bo"
type textarea "Capacité de reconnaitre rap"
type textarea "Capacité à recruter des personnes avec les bonne"
type textarea "Capacité de reconnaitre rapidemen"
type textarea "Capacité à recruter des personnes avec les bonnes"
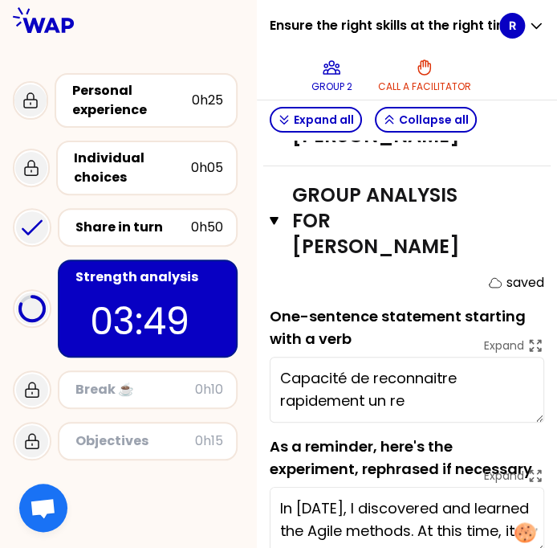
type textarea "Capacité de reconnaitre rapidement un r"
type textarea "Capacité à recruter des personnes avec les bonnes S"
type textarea "Capacité de reconnaitre rapidement un risq"
type textarea "Capacité à recruter des personnes avec les bonnes So"
type textarea "Capacité de reconnaitre rapidement un risque c"
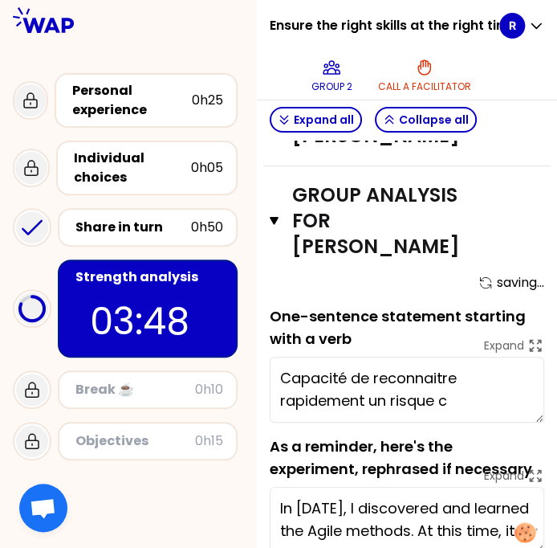
type textarea "Capacité à recruter des personnes avec les bonnes Sof"
type textarea "Capacité de reconnaitre rapidement un risque criti"
type textarea "Capacité à recruter des personnes avec les bonnes Soft"
type textarea "Capacité de reconnaitre rapidement un risque critique"
type textarea "Capacité à recruter des personnes avec les bonnes Soft"
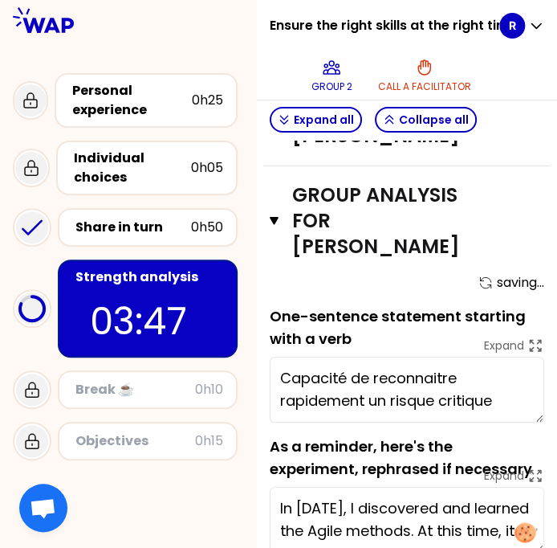
type textarea "Capacité de reconnaitre rapidement un risque critique"
type textarea "Capacité à recruter des personnes avec les bonnes Soft S"
type textarea "Capacité de reconnaitre rapidement un risque critique et"
type textarea "Capacité à recruter des personnes avec les bonnes Soft Skills"
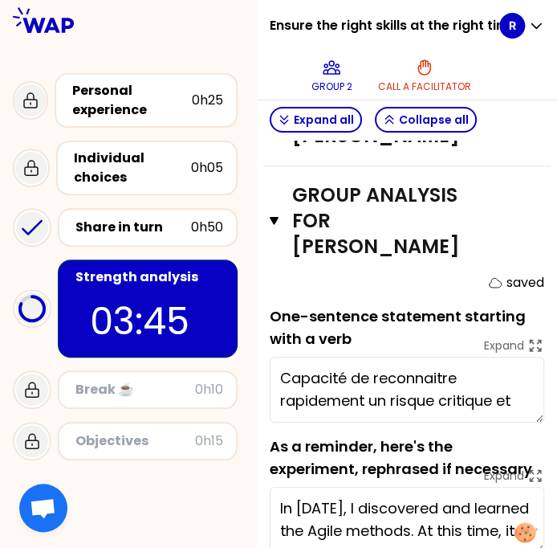
type textarea "Capacité de reconnaitre rapidement un risque critique et"
type textarea "Capacité à recruter des personnes avec les bonnes Soft Skills:"
type textarea "Capacité de reconnaitre rapidement un risque critique et à"
type textarea "Capacité à recruter des personnes avec les bonnes Soft Skills: p"
type textarea "Capacité de reconnaitre rapidement un risque critique et àgi"
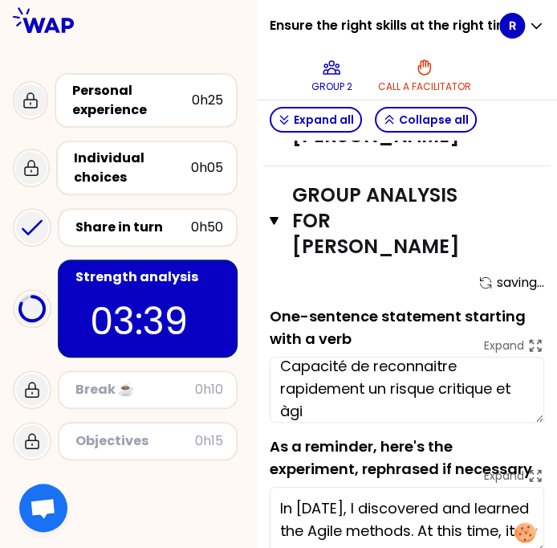
type textarea "Capacité à recruter des personnes avec les bonnes Soft Skills: po"
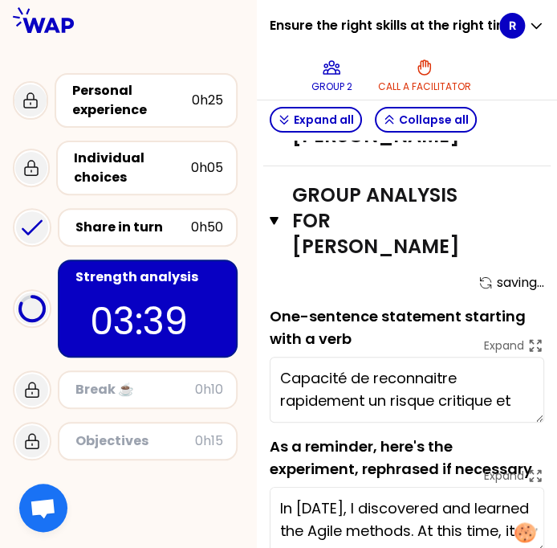
type textarea "Capacité de reconnaitre rapidement un risque critique et a"
type textarea "Capacité à recruter des personnes avec les bonnes Soft Skills: pote"
type textarea "Capacité de reconnaitre rapidement un risque critique et agi"
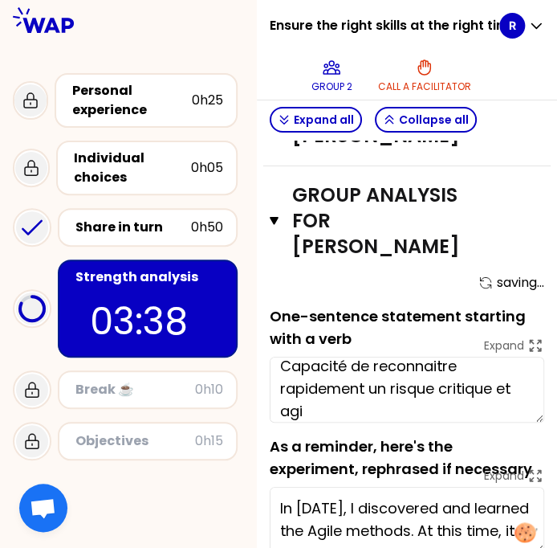
type textarea "Capacité à recruter des personnes avec les bonnes Soft Skills: poten"
type textarea "Capacité de reconnaitre rapidement un risque critique et agier"
type textarea "Capacité à recruter des personnes avec les bonnes Soft Skills: potent"
type textarea "Capacité de reconnaitre rapidement un risque critique et agie"
type textarea "Capacité à recruter des personnes avec les bonnes Soft Skills: potentio"
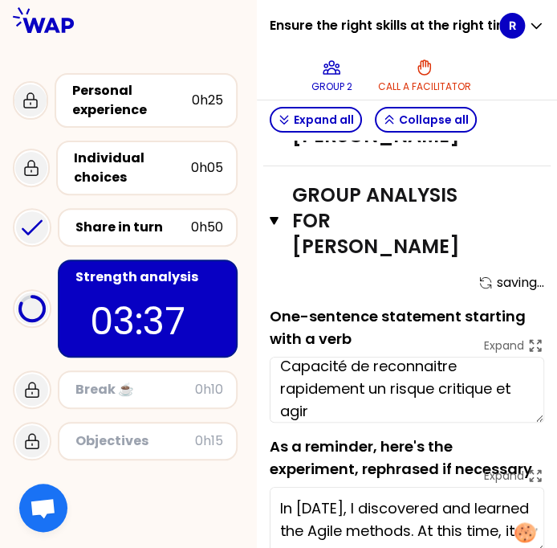
type textarea "Capacité de reconnaitre rapidement un risque critique et agir"
type textarea "Capacité à recruter des personnes avec les bonnes Soft Skills: potentiel,"
type textarea "Capacité de reconnaitre rapidement un risque critique et agir de"
type textarea "Capacité à recruter des personnes avec les bonnes Soft Skills: potentiel,"
type textarea "Capacité de reconnaitre rapidement un risque critique et agir de fa"
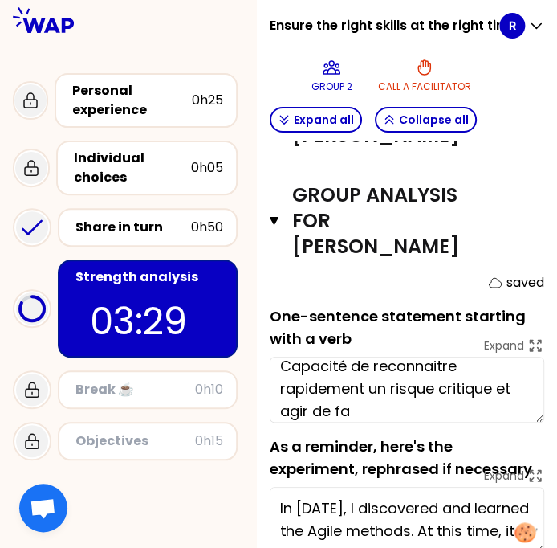
type textarea "Capacité à recruter des personnes avec les bonnes Soft Skills: potentiel, moti"
type textarea "Capacité de reconnaitre rapidement un risque critique et agir de fa,"
type textarea "Capacité à recruter des personnes avec les bonnes Soft Skills: potentiel, motiv"
type textarea "Capacité de reconnaitre rapidement un risque critique et agir de faç"
type textarea "Capacité à recruter des personnes avec les bonnes Soft Skills: potentiel, motiv…"
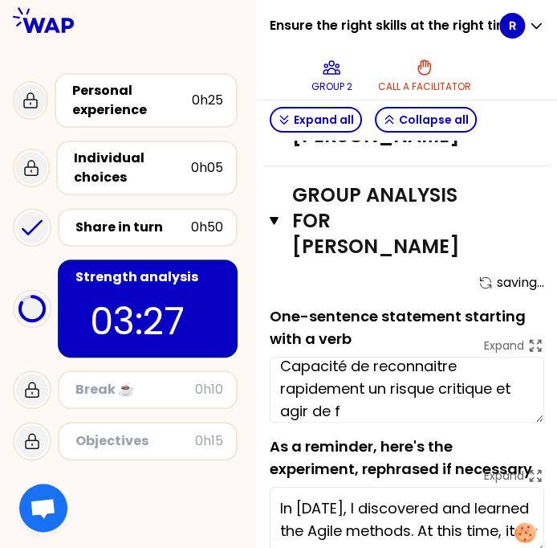
type textarea "Capacité de reconnaitre rapidement un risque critique et agir de"
type textarea "Capacité à recruter des personnes avec les bonnes Soft Skills: potentiel, motiv…"
type textarea "Capacité de reconnaitre rapidement un risque critique et agir"
type textarea "Capacité à recruter des personnes avec les bonnes Soft Skills: potentiel, motiv…"
type textarea "Capacité de reconnaitre rapidement un risque critique et agir"
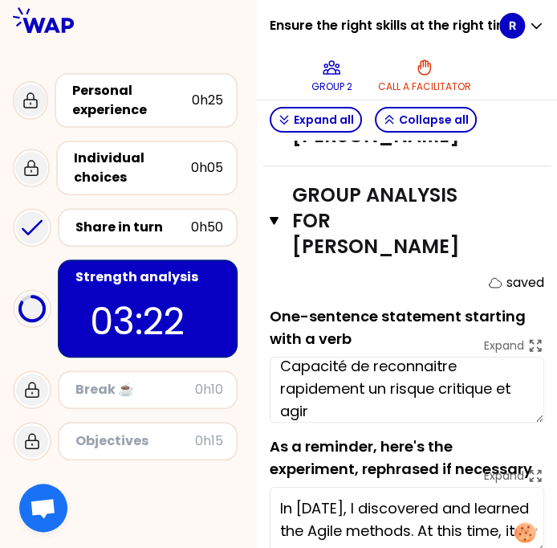
type textarea "Capacité à recruter des personnes avec les bonnes Soft Skills: potentiel, motiv…"
click at [432, 421] on textarea "Capacité de reconnaitre rapidement un risque critique et agir" at bounding box center [407, 389] width 275 height 66
click at [432, 420] on textarea "Capacité de reconnaitre rapidement un risque critique et agir" at bounding box center [407, 389] width 275 height 66
drag, startPoint x: 432, startPoint y: 420, endPoint x: 351, endPoint y: 458, distance: 89.4
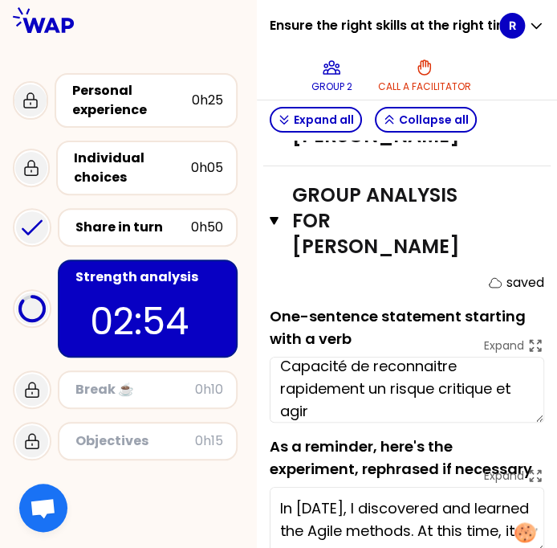
click at [351, 422] on textarea "Capacité de reconnaitre rapidement un risque critique et agir" at bounding box center [407, 389] width 275 height 66
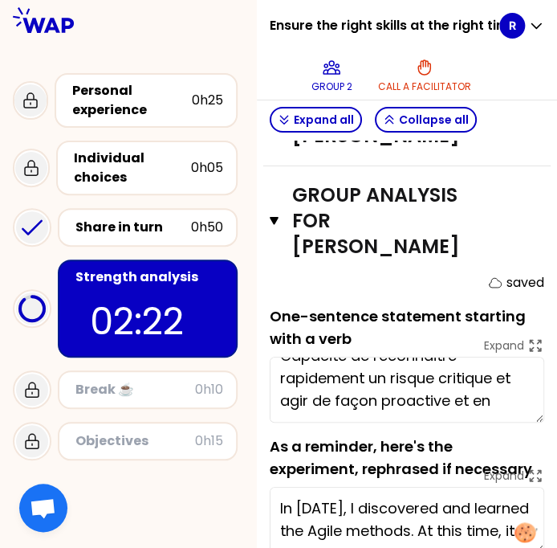
scroll to position [35, 0]
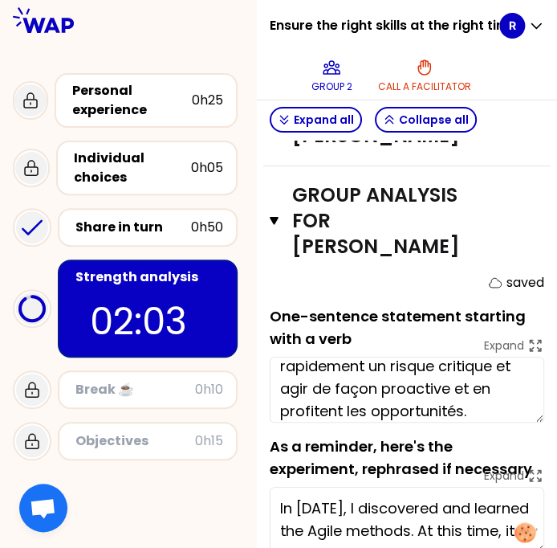
click at [536, 492] on div "Group analysis for [PERSON_NAME] Close saved One-sentence statement starting wi…" at bounding box center [406, 374] width 287 height 416
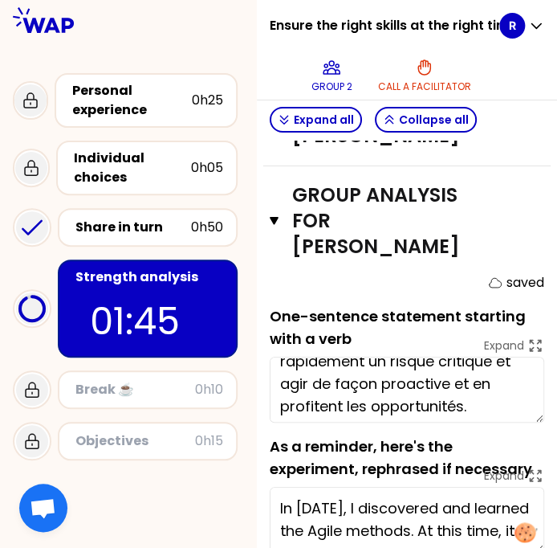
scroll to position [45, 0]
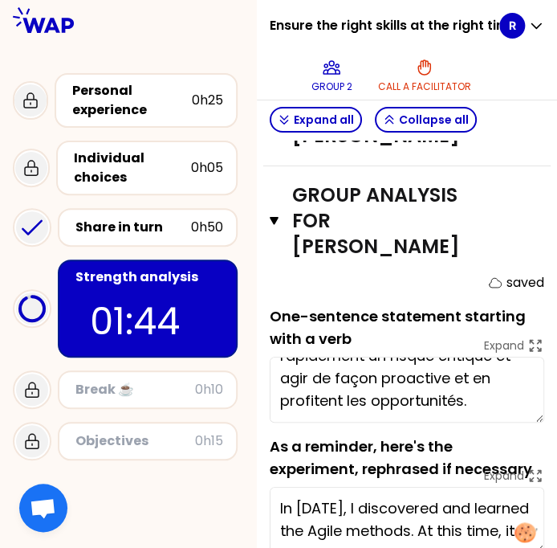
drag, startPoint x: 503, startPoint y: 471, endPoint x: 290, endPoint y: 469, distance: 212.8
click at [290, 422] on textarea "Capacité de reconnaitre rapidement un risque critique et agir de façon proactiv…" at bounding box center [407, 389] width 275 height 66
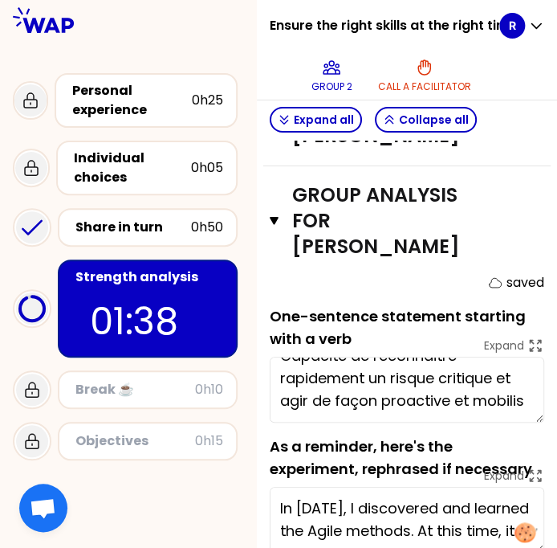
click at [290, 422] on textarea "Capacité de reconnaitre rapidement un risque critique et agir de façon proactiv…" at bounding box center [407, 389] width 275 height 66
click at [349, 422] on textarea "Capacité de reconnaitre rapidement un risque critique et agir de façon proactiv…" at bounding box center [407, 389] width 275 height 66
click at [350, 422] on textarea "Capacité de reconnaitre rapidement un risque critique et agir de façon proactiv…" at bounding box center [407, 389] width 275 height 66
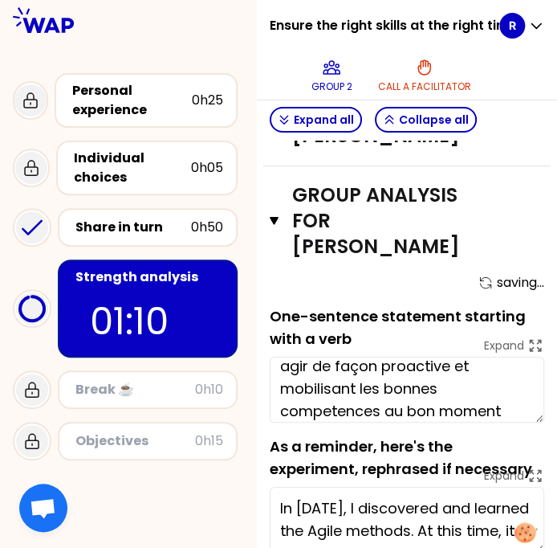
scroll to position [79, 0]
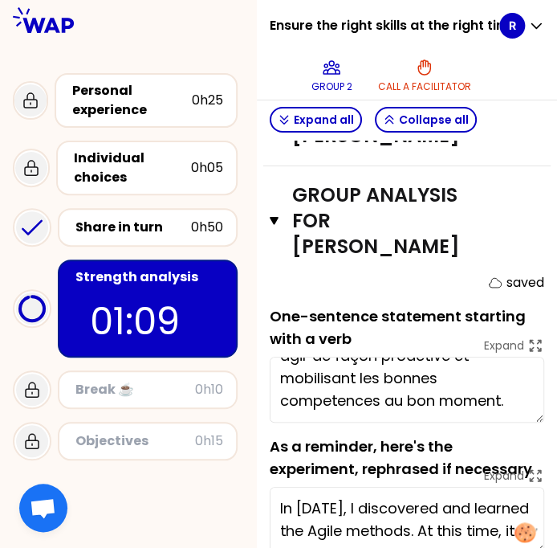
type textarea "Capacité de reconnaitre rapidement un risque critique et agir de façon proactiv…"
click at [474, 320] on div "Group analysis for [PERSON_NAME] Close saved One-sentence statement starting wi…" at bounding box center [406, 374] width 287 height 416
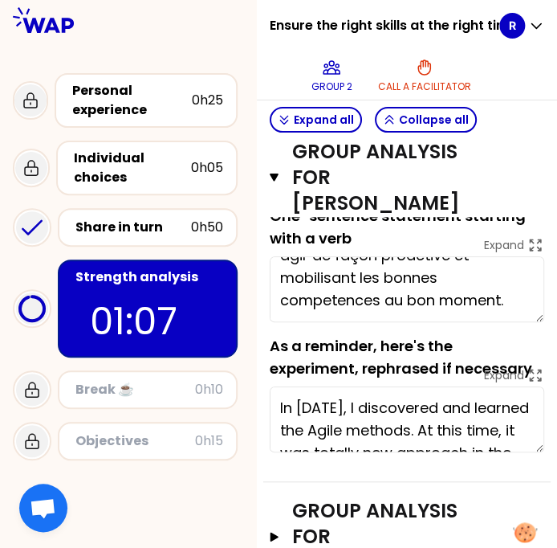
scroll to position [1474, 0]
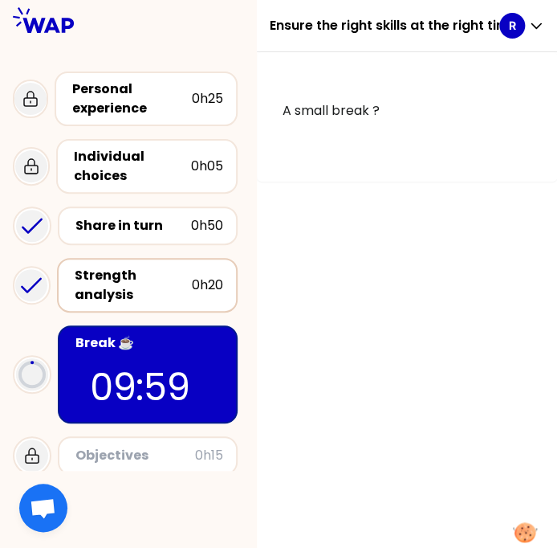
click at [437, 179] on div "A small break ?" at bounding box center [407, 116] width 300 height 129
